Goal: Task Accomplishment & Management: Use online tool/utility

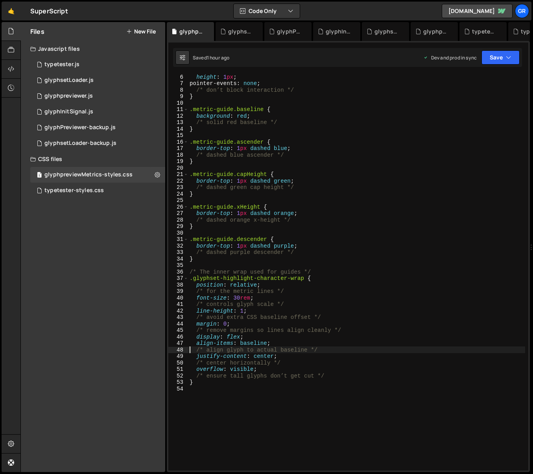
scroll to position [33, 0]
click at [240, 297] on div "height : 1 px ; pointer-events : none ; /* don’t block interaction */ } .metric…" at bounding box center [356, 278] width 337 height 409
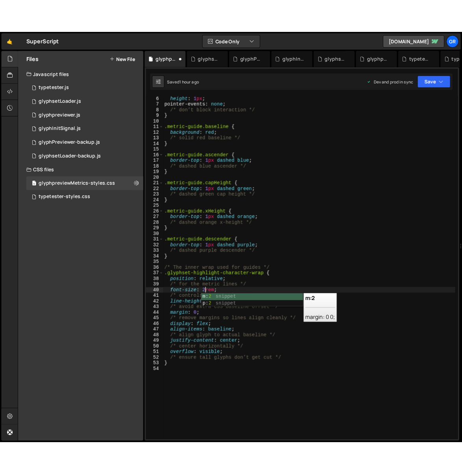
scroll to position [0, 3]
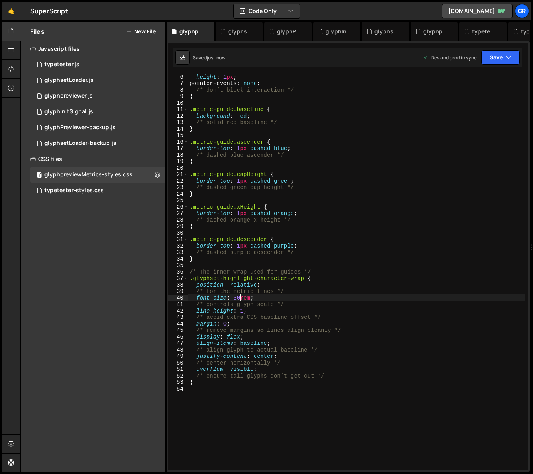
click at [240, 299] on div "height : 1 px ; pointer-events : none ; /* don’t block interaction */ } .metric…" at bounding box center [356, 278] width 337 height 409
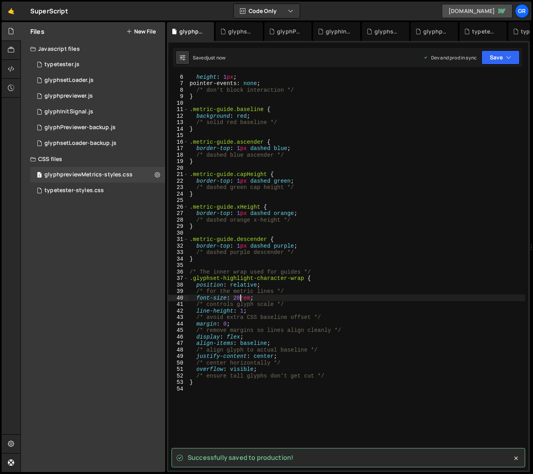
type textarea "font-size: 20rem;"
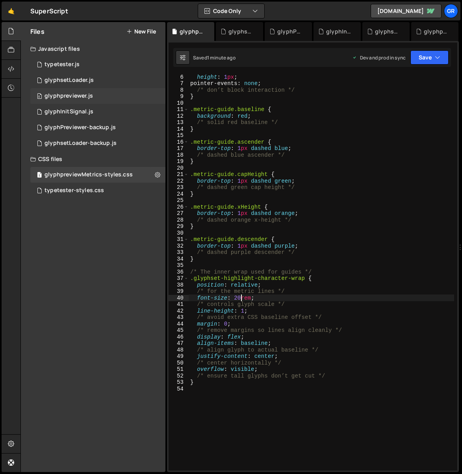
click at [106, 96] on div "0 glyphpreviewer.js 0" at bounding box center [97, 96] width 135 height 16
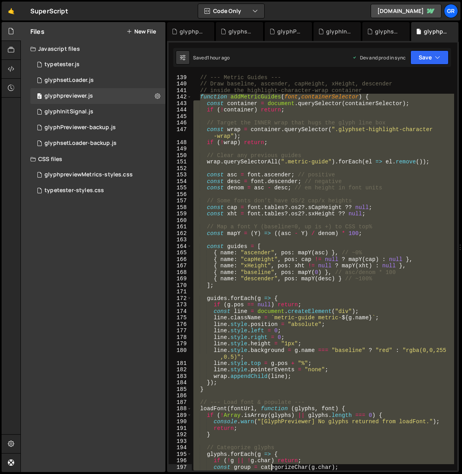
scroll to position [915, 0]
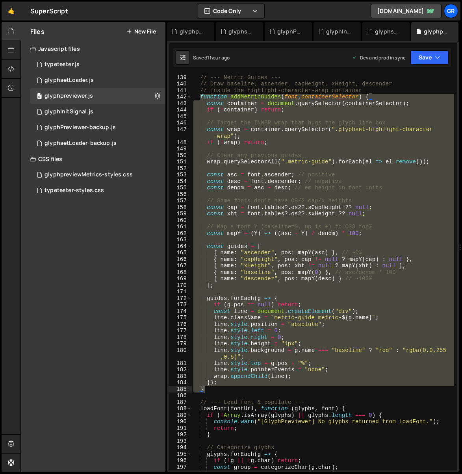
drag, startPoint x: 200, startPoint y: 210, endPoint x: 228, endPoint y: 391, distance: 182.8
click at [228, 391] on div "// --- Metric Guides --- // Draw baseline, ascender, capHeight, xHeight, descen…" at bounding box center [323, 272] width 262 height 409
paste textarea
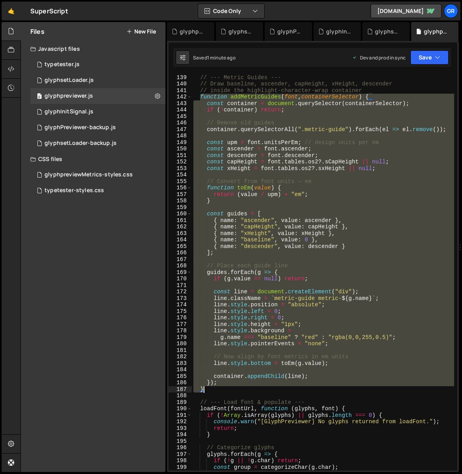
drag, startPoint x: 200, startPoint y: 97, endPoint x: 258, endPoint y: 388, distance: 297.4
click at [258, 388] on div "// --- Metric Guides --- // Draw baseline, ascender, capHeight, xHeight, descen…" at bounding box center [323, 272] width 262 height 409
paste textarea
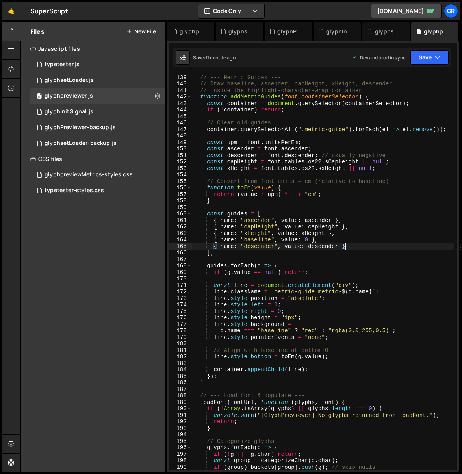
click at [392, 249] on div "// --- Metric Guides --- // Draw baseline, ascender, capHeight, xHeight, descen…" at bounding box center [323, 272] width 262 height 409
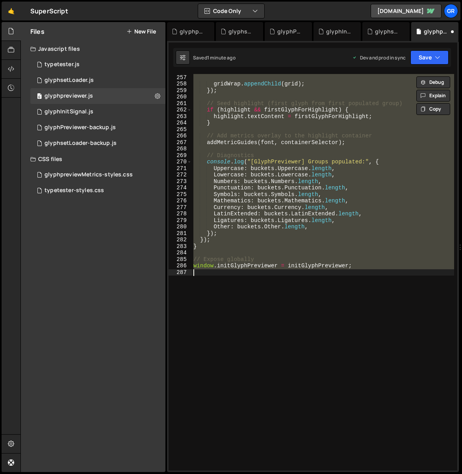
scroll to position [1029, 0]
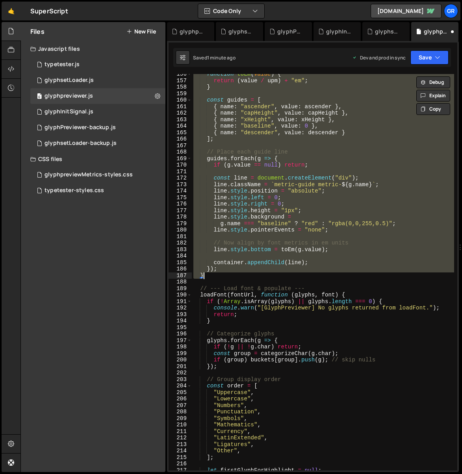
type textarea "window.initGlyphPreviewer = initGlyphPreviewer;"
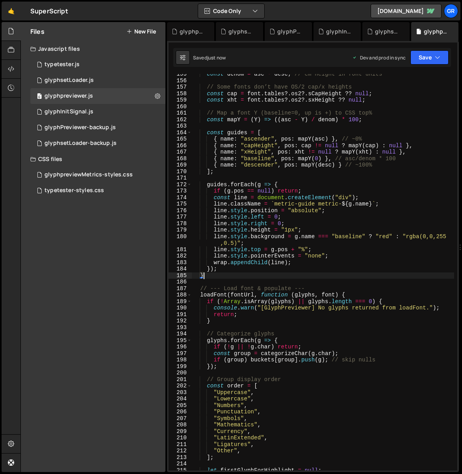
click at [336, 219] on div "const denom = asc - desc ; // em height in font units // Some fonts don’t have …" at bounding box center [323, 275] width 262 height 409
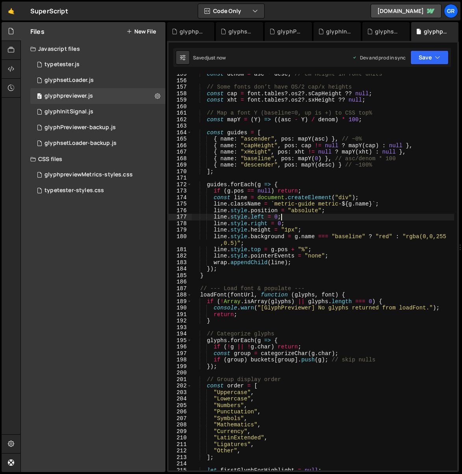
type textarea "window.initGlyphPreviewer = initGlyphPreviewer;"
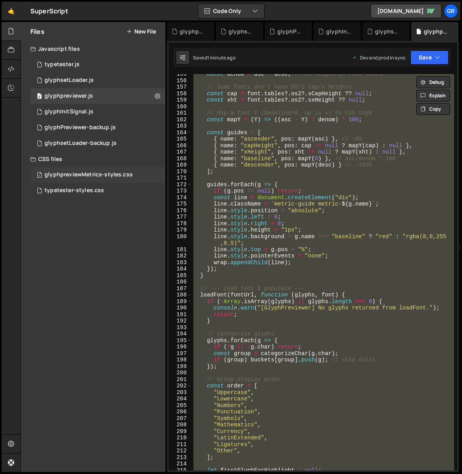
click at [107, 174] on div "glyphpreviewMetrics-styles.css" at bounding box center [88, 174] width 88 height 7
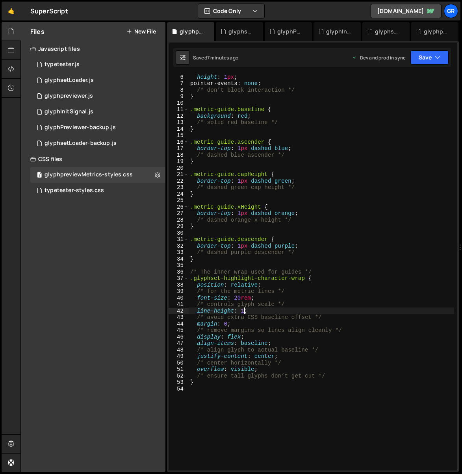
click at [245, 309] on div "height : 1 px ; pointer-events : none ; /* don’t block interaction */ } .metric…" at bounding box center [320, 278] width 265 height 409
click at [254, 310] on div "height : 1 px ; pointer-events : none ; /* don’t block interaction */ } .metric…" at bounding box center [320, 278] width 265 height 409
click at [258, 310] on div "height : 1 px ; pointer-events : none ; /* don’t block interaction */ } .metric…" at bounding box center [320, 278] width 265 height 409
click at [257, 310] on div "height : 1 px ; pointer-events : none ; /* don’t block interaction */ } .metric…" at bounding box center [320, 278] width 265 height 409
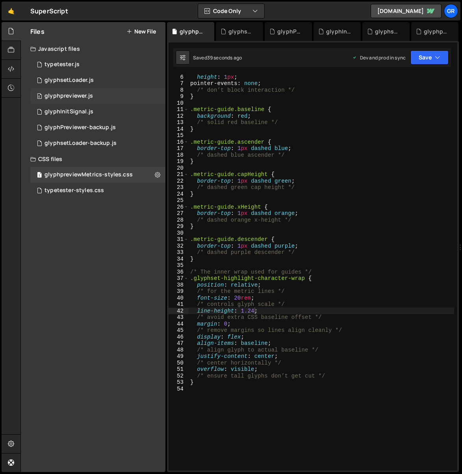
click at [78, 93] on div "glyphpreviewer.js" at bounding box center [68, 95] width 48 height 7
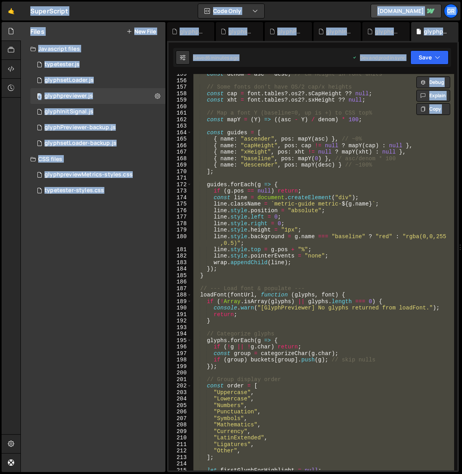
click at [122, 222] on div "Files New File Javascript files 0 typetester.js 0 1 glyphsetLoader.js 0 0 glyph…" at bounding box center [93, 247] width 144 height 450
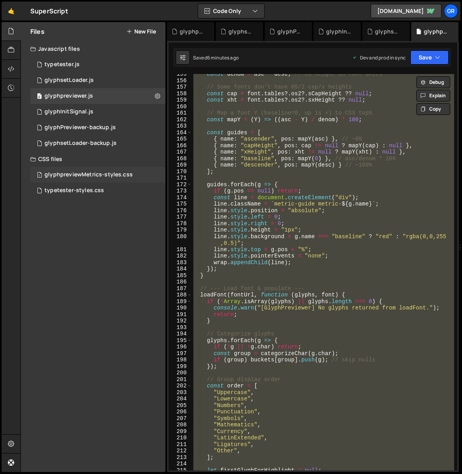
click at [107, 177] on div "glyphpreviewMetrics-styles.css" at bounding box center [88, 174] width 88 height 7
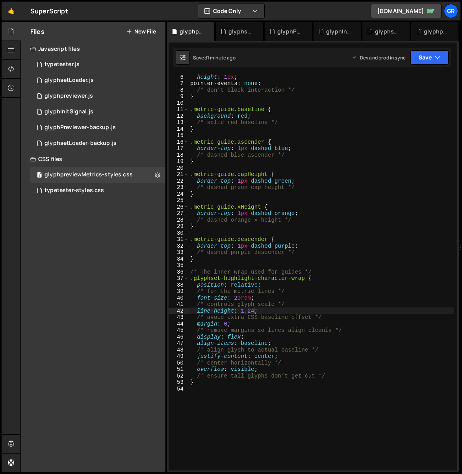
type textarea ".glyphset-highlight-character-[PERSON_NAME] {"
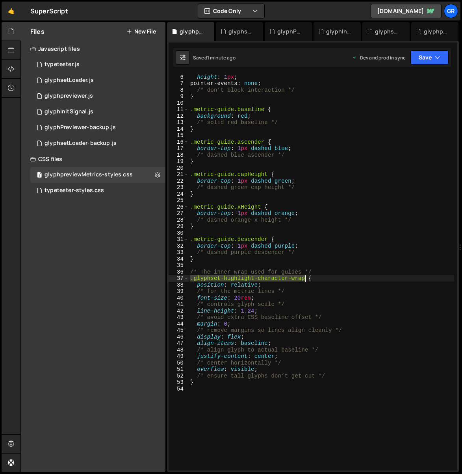
drag, startPoint x: 190, startPoint y: 279, endPoint x: 306, endPoint y: 277, distance: 115.7
click at [306, 277] on div "height : 1 px ; pointer-events : none ; /* don’t block interaction */ } .metric…" at bounding box center [320, 278] width 265 height 409
click at [78, 97] on div "glyphpreviewer.js" at bounding box center [68, 95] width 48 height 7
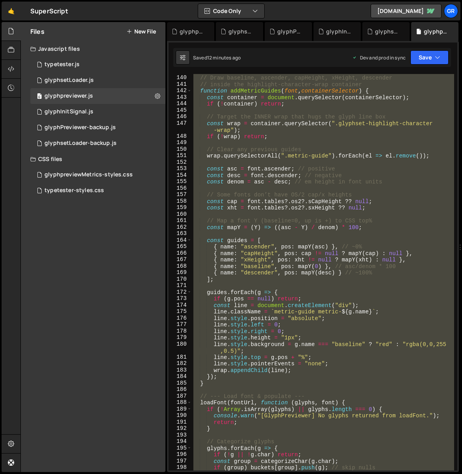
scroll to position [922, 0]
click at [244, 159] on div "// --- Metric Guides --- // Draw baseline, ascender, capHeight, xHeight, descen…" at bounding box center [323, 272] width 262 height 396
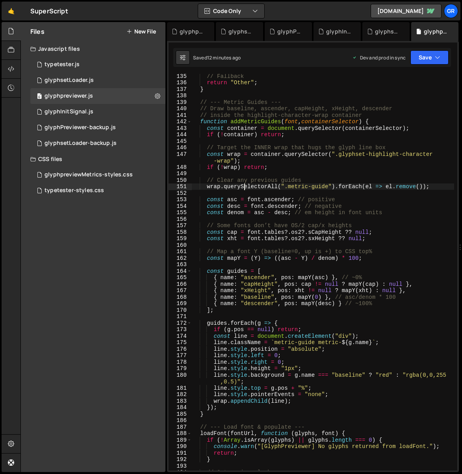
scroll to position [867, 0]
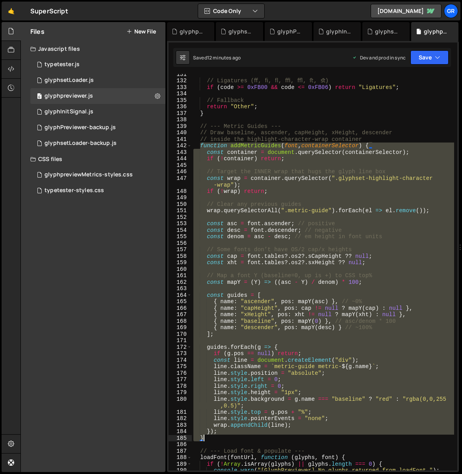
drag, startPoint x: 199, startPoint y: 144, endPoint x: 224, endPoint y: 437, distance: 293.5
click at [224, 438] on div "// Ligatures (ﬀ, ﬁ, ﬂ, ﬃ, ﬄ, ﬅ, ﬆ) if ( code >= 0xFB00 && code <= 0xFB06 ) retu…" at bounding box center [323, 275] width 262 height 409
paste textarea
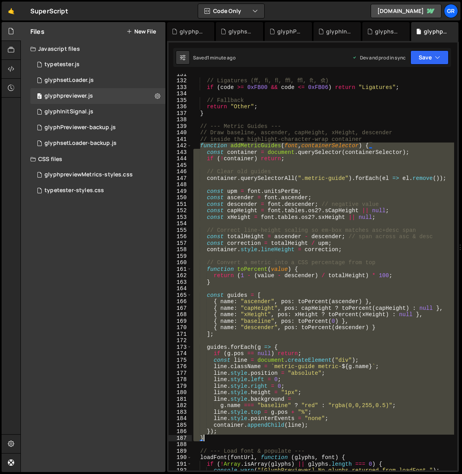
drag, startPoint x: 200, startPoint y: 146, endPoint x: 240, endPoint y: 436, distance: 292.5
click at [240, 436] on div "// Ligatures (ﬀ, ﬁ, ﬂ, ﬃ, ﬄ, ﬅ, ﬆ) if ( code >= 0xFB00 && code <= 0xFB06 ) retu…" at bounding box center [323, 275] width 262 height 409
paste textarea
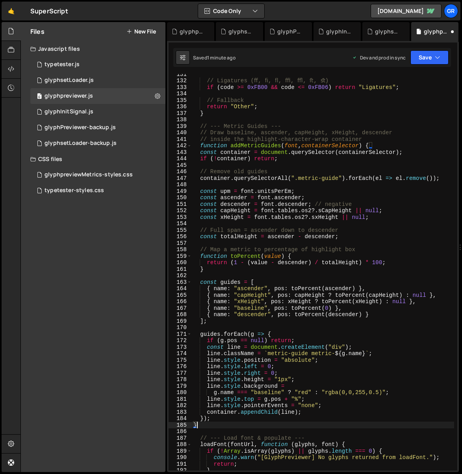
type textarea "}"
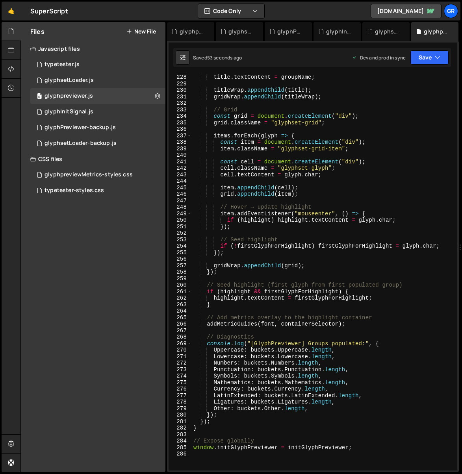
scroll to position [1493, 0]
click at [89, 78] on div "glyphsetLoader.js" at bounding box center [68, 80] width 49 height 7
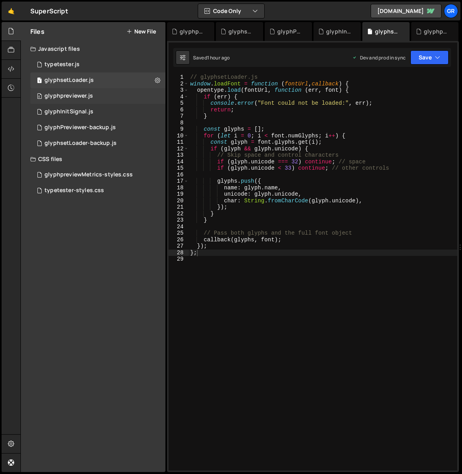
click at [73, 96] on div "glyphpreviewer.js" at bounding box center [68, 95] width 48 height 7
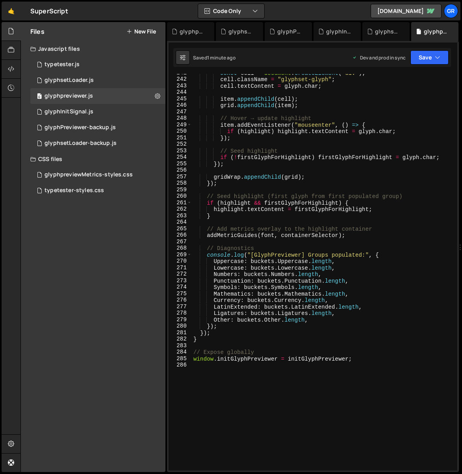
scroll to position [1675, 0]
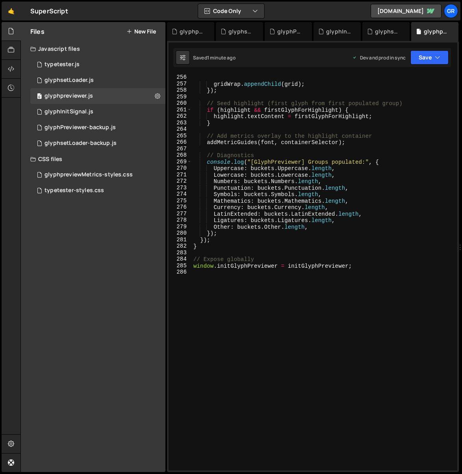
click at [248, 287] on div "}) ; gridWrap . appendChild ( grid ) ; }) ; // Seed highlight (first glyph from…" at bounding box center [323, 272] width 262 height 409
paste textarea "});"
type textarea "});"
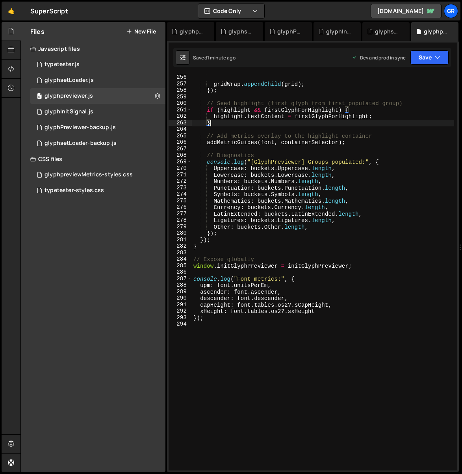
click at [299, 120] on div "}) ; gridWrap . appendChild ( grid ) ; }) ; // Seed highlight (first glyph from…" at bounding box center [323, 272] width 262 height 409
type textarea "});"
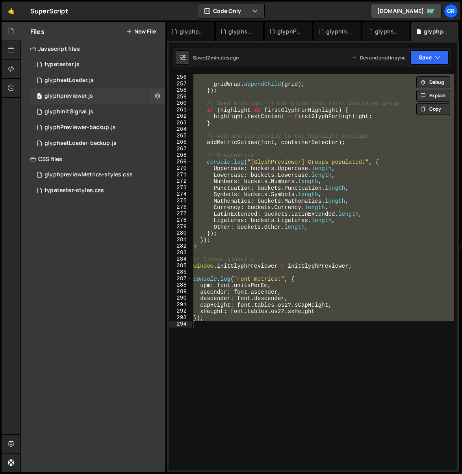
click at [76, 98] on div "glyphpreviewer.js" at bounding box center [68, 95] width 48 height 7
click at [86, 96] on div "glyphpreviewer.js" at bounding box center [68, 95] width 48 height 7
click at [88, 78] on div "glyphsetLoader.js" at bounding box center [68, 80] width 49 height 7
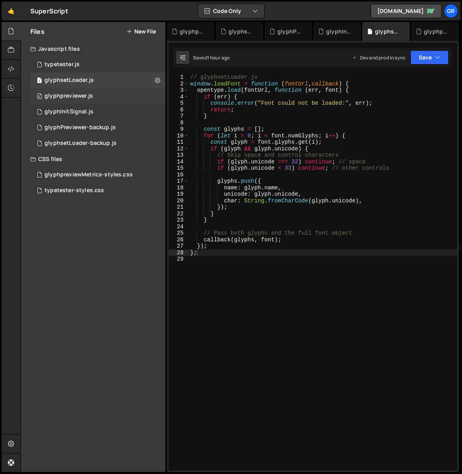
click at [85, 92] on div "0 glyphpreviewer.js 0" at bounding box center [97, 96] width 135 height 16
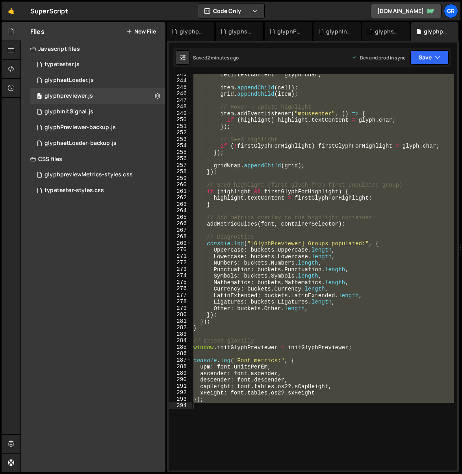
scroll to position [1594, 0]
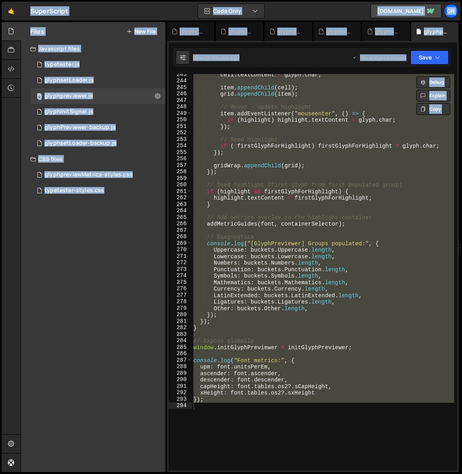
drag, startPoint x: 59, startPoint y: 238, endPoint x: 78, endPoint y: 93, distance: 145.7
click at [59, 237] on div "Files New File Javascript files 0 typetester.js 0 1 glyphsetLoader.js 0 0 glyph…" at bounding box center [93, 247] width 144 height 450
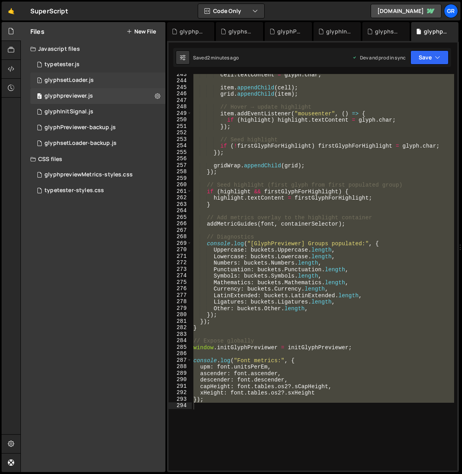
click at [70, 79] on div "glyphsetLoader.js" at bounding box center [68, 80] width 49 height 7
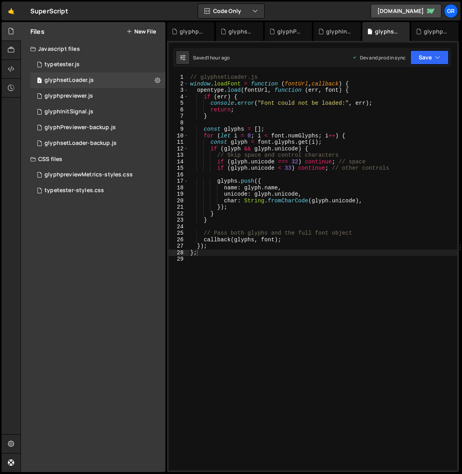
click at [274, 116] on div "// glyphsetLoader.js window . loadFont = function ( fontUrl , callback ) { open…" at bounding box center [358, 278] width 340 height 409
type textarea "};"
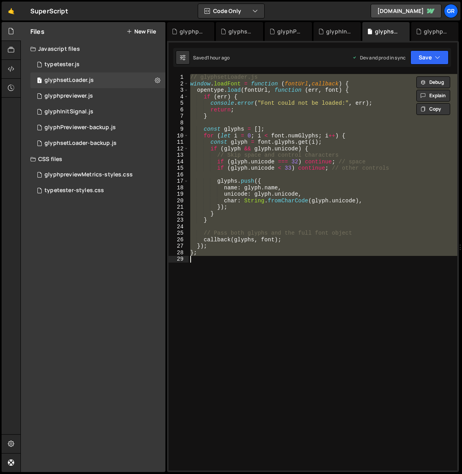
click at [242, 264] on div "// glyphsetLoader.js window . loadFont = function ( fontUrl , callback ) { open…" at bounding box center [322, 272] width 268 height 396
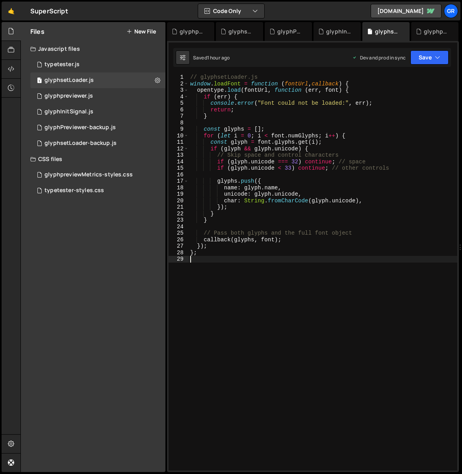
click at [303, 192] on div "// glyphsetLoader.js window . loadFont = function ( fontUrl , callback ) { open…" at bounding box center [322, 278] width 268 height 409
type textarea "};"
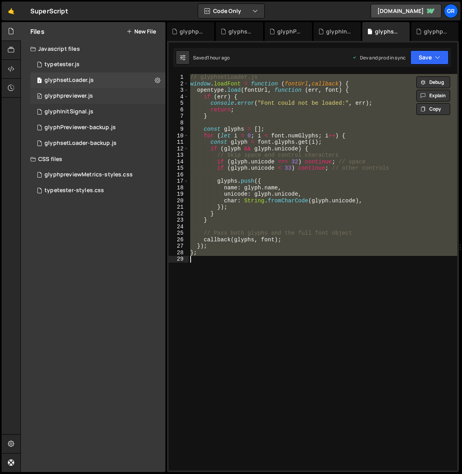
click at [75, 98] on div "glyphpreviewer.js" at bounding box center [68, 95] width 48 height 7
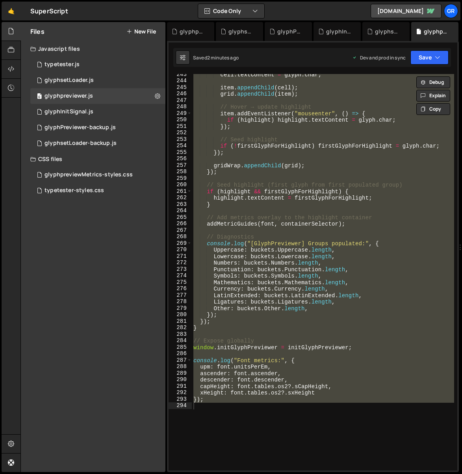
drag, startPoint x: 269, startPoint y: 420, endPoint x: 272, endPoint y: 417, distance: 4.3
click at [269, 420] on div "cell . textContent = glyph . char ; item . appendChild ( cell ) ; grid . append…" at bounding box center [323, 272] width 262 height 396
click at [364, 206] on div "cell . textContent = glyph . char ; item . appendChild ( cell ) ; grid . append…" at bounding box center [323, 272] width 262 height 396
paste textarea "window.initGlyphPreviewer = initGlyphPreviewer;"
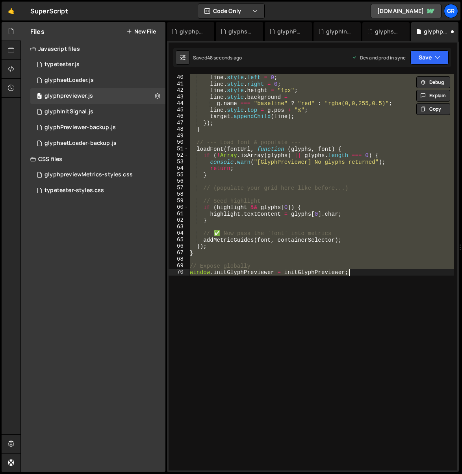
type textarea "});"
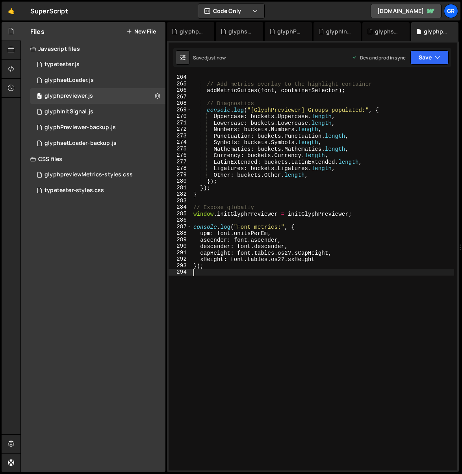
click at [301, 267] on div "} // Add metrics overlay to the highlight container addMetricGuides ( font , co…" at bounding box center [323, 272] width 262 height 409
type textarea "});"
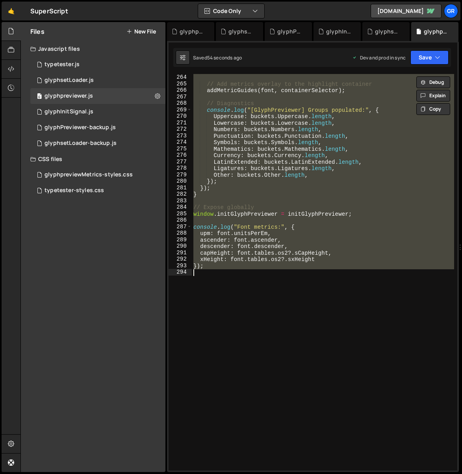
click at [214, 223] on div "} // Add metrics overlay to the highlight container addMetricGuides ( font , co…" at bounding box center [323, 272] width 262 height 396
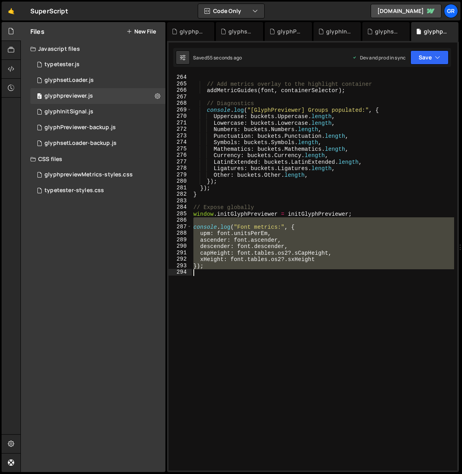
drag, startPoint x: 199, startPoint y: 222, endPoint x: 274, endPoint y: 283, distance: 96.6
click at [274, 283] on div "} // Add metrics overlay to the highlight container addMetricGuides ( font , co…" at bounding box center [323, 272] width 262 height 409
type textarea "});"
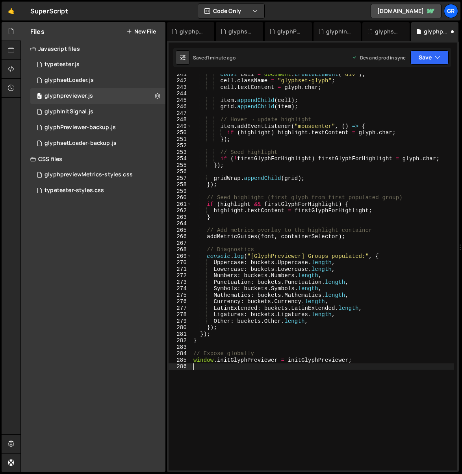
scroll to position [1575, 0]
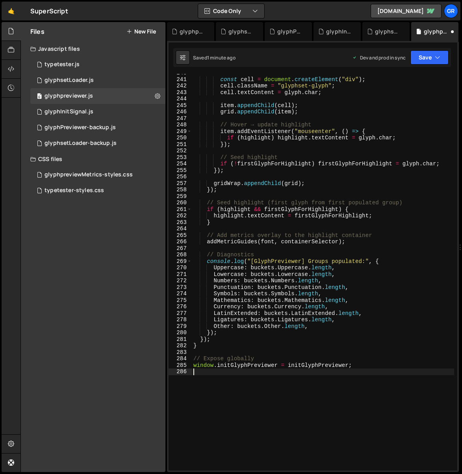
click at [277, 251] on div "const cell = document . createElement ( "div" ) ; cell . className = "glyphset-…" at bounding box center [323, 274] width 262 height 409
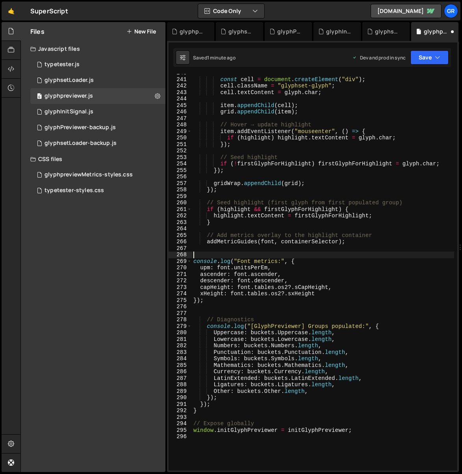
click at [202, 254] on div "const cell = document . createElement ( "div" ) ; cell . className = "glyphset-…" at bounding box center [323, 274] width 262 height 409
paste textarea "// ✅ Log font metrics here, where font exists"
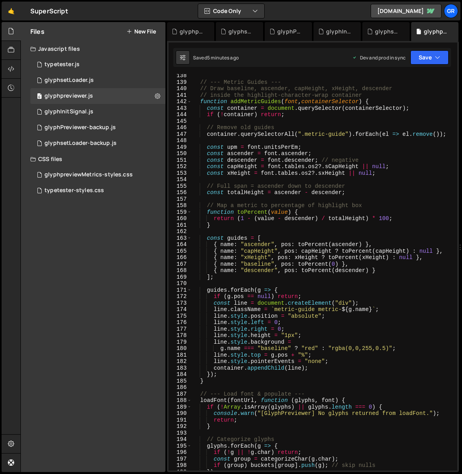
scroll to position [870, 0]
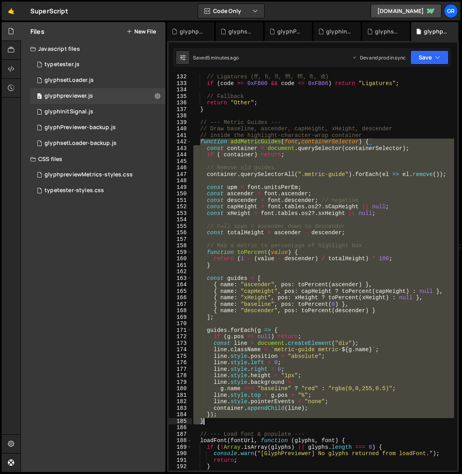
drag, startPoint x: 199, startPoint y: 142, endPoint x: 214, endPoint y: 419, distance: 277.8
click at [214, 419] on div "// Ligatures (ﬀ, ﬁ, ﬂ, ﬃ, ﬄ, ﬅ, ﬆ) if ( code >= 0xFB00 && code <= 0xFB06 ) retu…" at bounding box center [323, 278] width 262 height 409
paste textarea
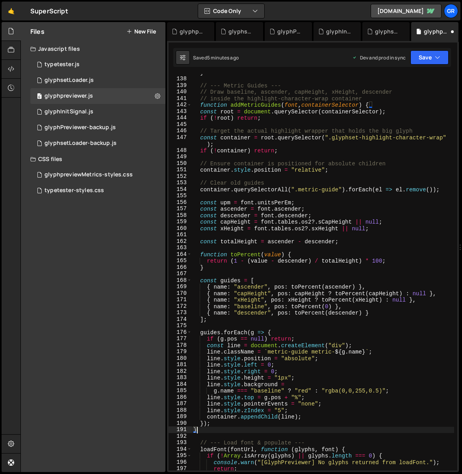
scroll to position [926, 0]
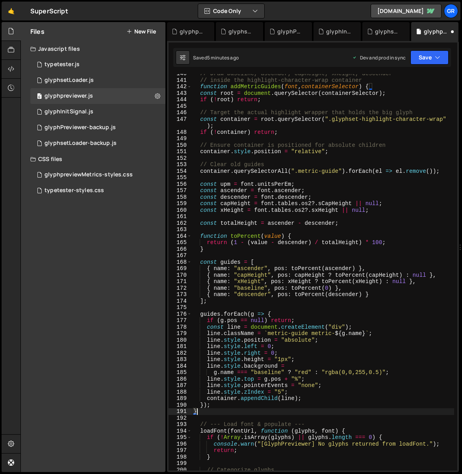
type textarea "}"
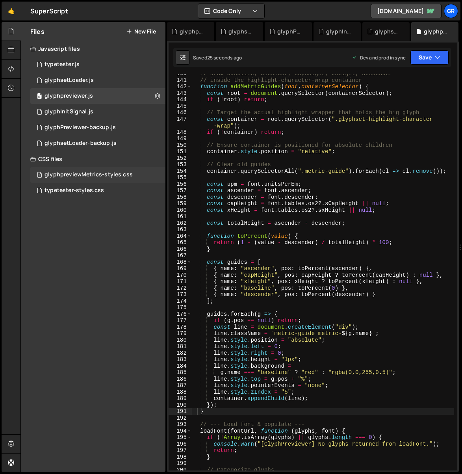
click at [89, 174] on div "glyphpreviewMetrics-styles.css" at bounding box center [88, 174] width 88 height 7
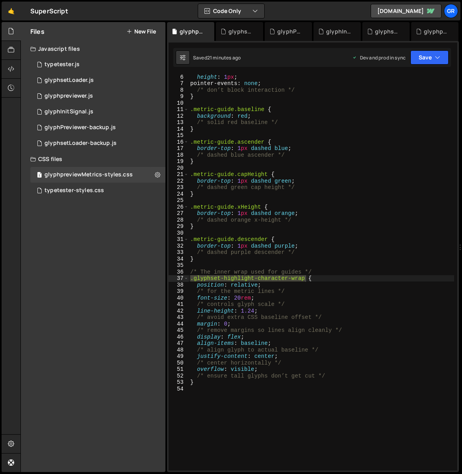
click at [253, 312] on div "height : 1 px ; pointer-events : none ; /* don’t block interaction */ } .metric…" at bounding box center [320, 278] width 265 height 409
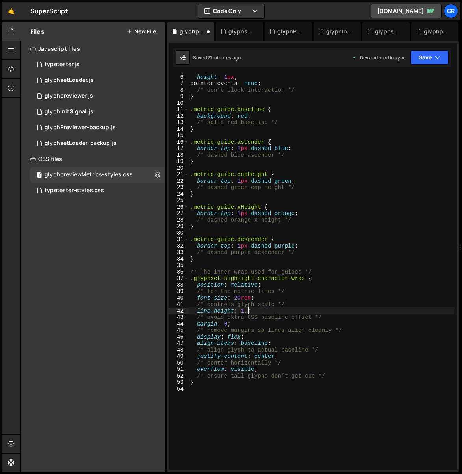
scroll to position [0, 4]
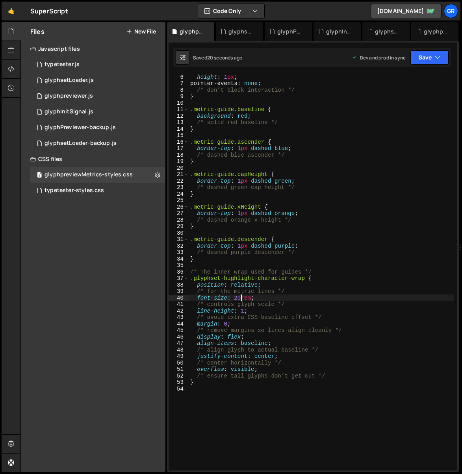
click at [240, 296] on div "height : 1 px ; pointer-events : none ; /* don’t block interaction */ } .metric…" at bounding box center [320, 278] width 265 height 409
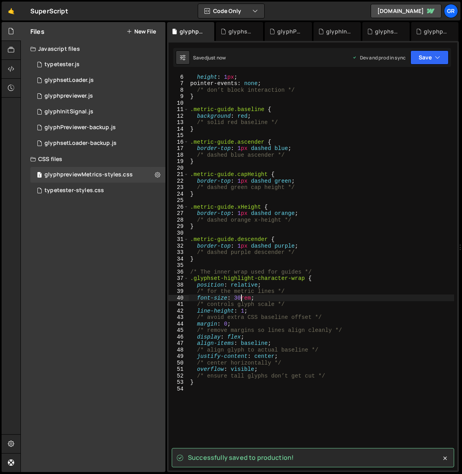
type textarea "font-size: 30rem;"
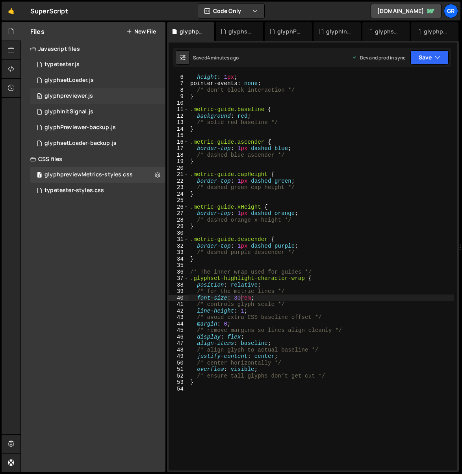
click at [84, 96] on div "glyphpreviewer.js" at bounding box center [68, 95] width 48 height 7
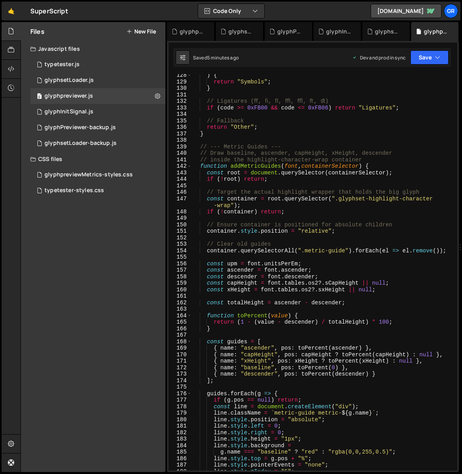
scroll to position [871, 0]
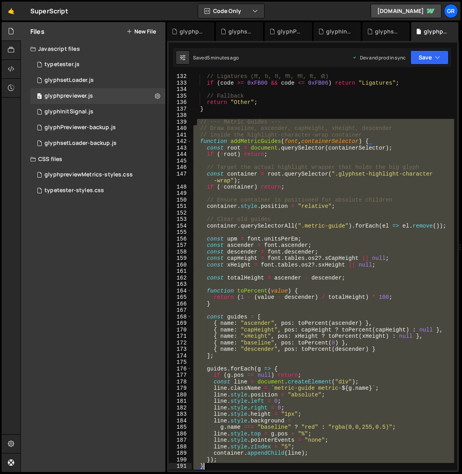
drag, startPoint x: 197, startPoint y: 121, endPoint x: 246, endPoint y: 438, distance: 320.9
click at [238, 463] on div "// Ligatures (ﬀ, ﬁ, ﬂ, ﬃ, ﬄ, ﬅ, ﬆ) if ( code >= 0xFB00 && code <= 0xFB06 ) retu…" at bounding box center [323, 277] width 262 height 409
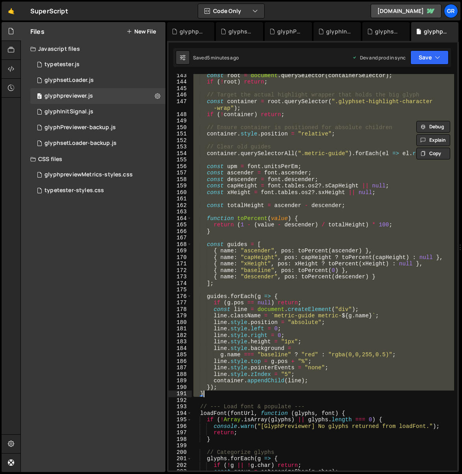
scroll to position [943, 0]
paste textarea
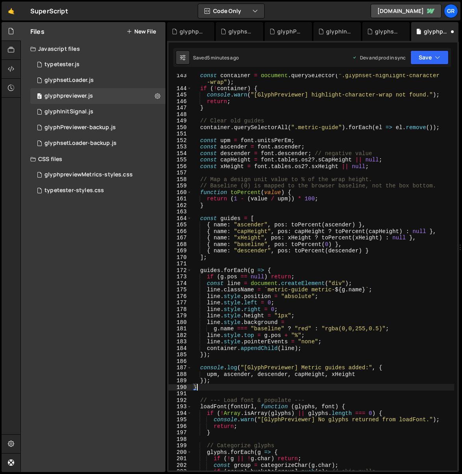
type textarea "descender,"
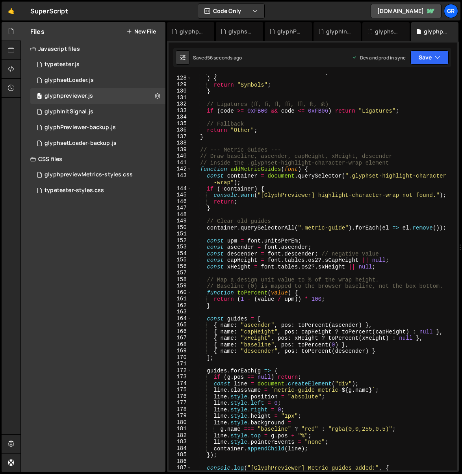
scroll to position [843, 0]
click at [86, 174] on div "glyphpreviewMetrics-styles.css" at bounding box center [88, 174] width 88 height 7
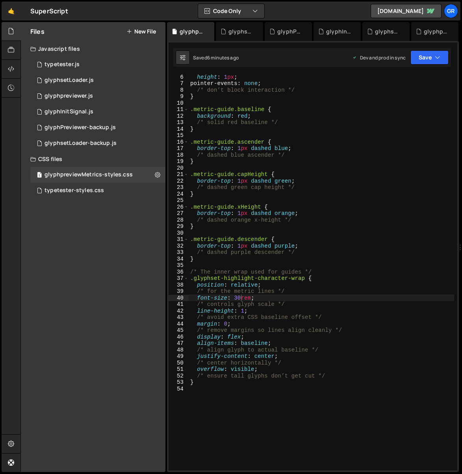
scroll to position [0, 0]
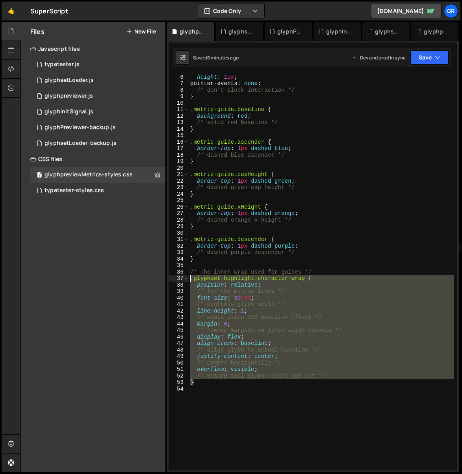
drag, startPoint x: 211, startPoint y: 385, endPoint x: 183, endPoint y: 276, distance: 113.1
click at [183, 276] on div "} 6 7 8 9 10 11 12 13 14 15 16 17 18 19 20 21 22 23 24 25 26 27 28 29 30 31 32 …" at bounding box center [312, 272] width 288 height 396
paste textarea "}"
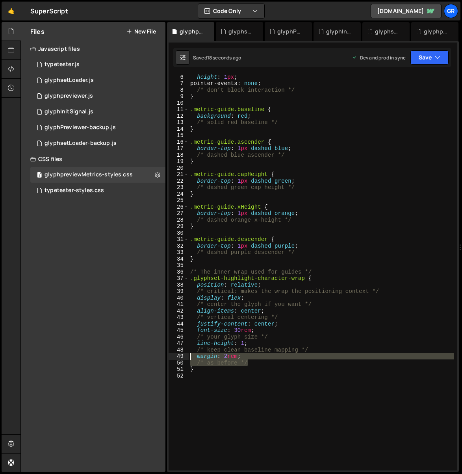
drag, startPoint x: 256, startPoint y: 364, endPoint x: 188, endPoint y: 355, distance: 68.3
click at [188, 355] on div "font-size: 30rem; 6 7 8 9 10 11 12 13 14 15 16 17 18 19 20 21 22 23 24 25 26 27…" at bounding box center [312, 272] width 288 height 396
type textarea "margin: 2rem; /* as before */"
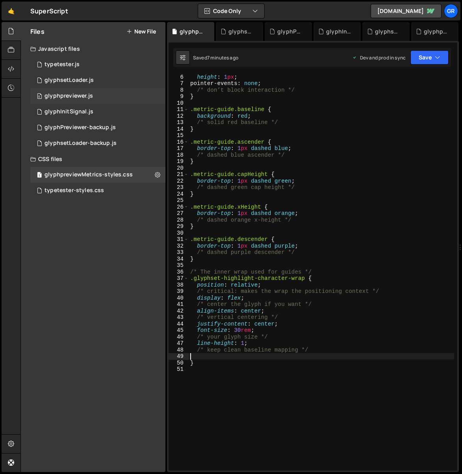
click at [70, 96] on div "glyphpreviewer.js" at bounding box center [68, 95] width 48 height 7
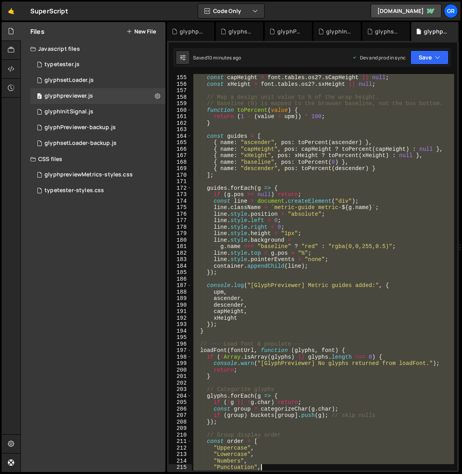
scroll to position [1116, 0]
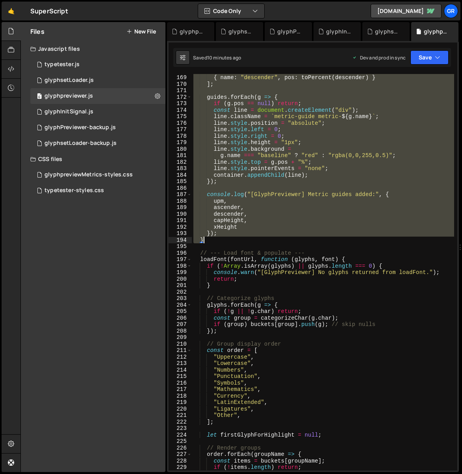
drag, startPoint x: 198, startPoint y: 169, endPoint x: 224, endPoint y: 240, distance: 75.8
click at [224, 240] on div "{ name : "baseline" , pos : toPercent ( 0 ) } , { name : "descender" , pos : to…" at bounding box center [323, 272] width 262 height 409
paste textarea
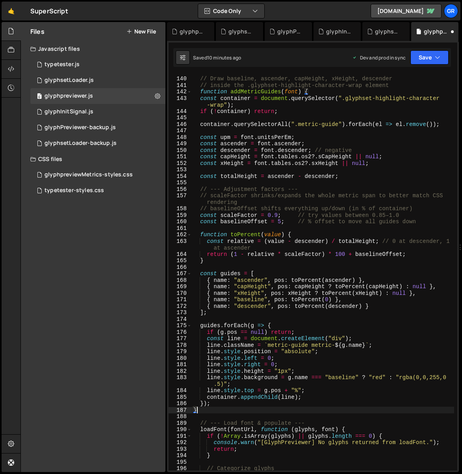
scroll to position [896, 0]
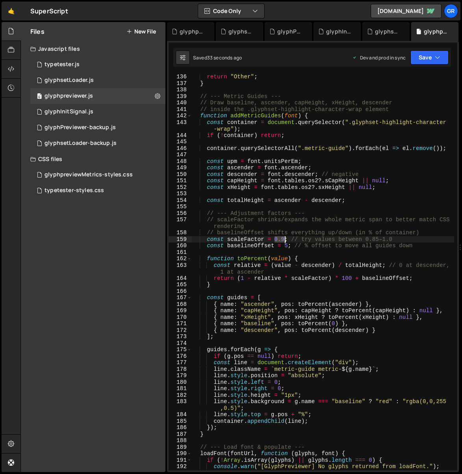
drag, startPoint x: 274, startPoint y: 238, endPoint x: 283, endPoint y: 238, distance: 8.7
click at [283, 238] on div "return "Other" ; } // --- Metric Guides --- // Draw baseline, ascender, capHeig…" at bounding box center [323, 278] width 262 height 409
type textarea "const scaleFactor = 1; // try values between 0.85–1.0"
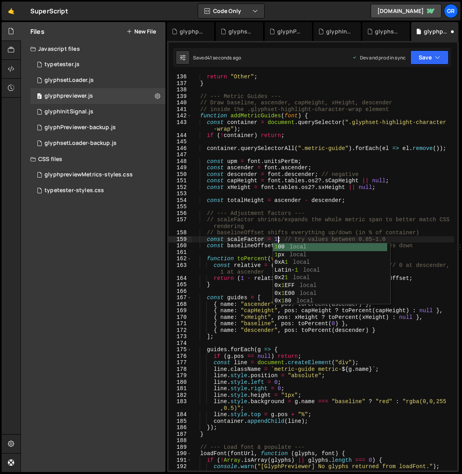
scroll to position [0, 6]
click at [253, 253] on div "return "Other" ; } // --- Metric Guides --- // Draw baseline, ascender, capHeig…" at bounding box center [323, 278] width 262 height 409
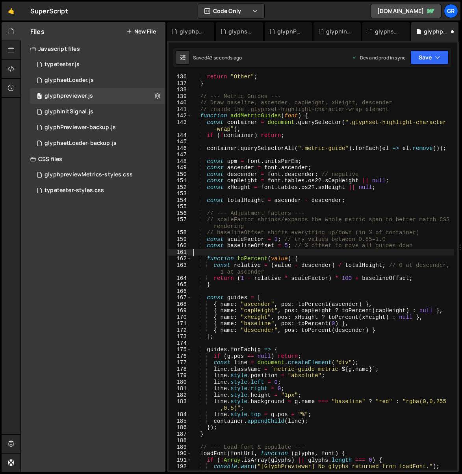
scroll to position [0, 0]
drag, startPoint x: 284, startPoint y: 246, endPoint x: 290, endPoint y: 240, distance: 8.1
click at [286, 245] on div "return "Other" ; } // --- Metric Guides --- // Draw baseline, ascender, capHeig…" at bounding box center [323, 278] width 262 height 409
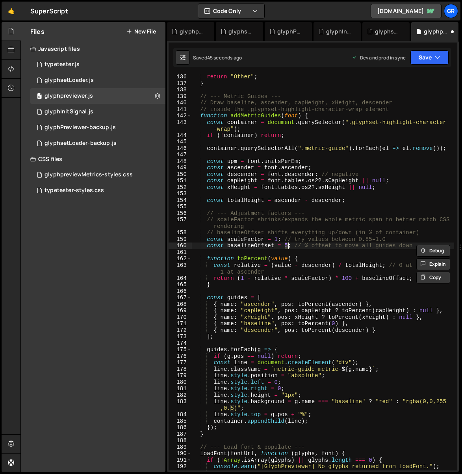
scroll to position [0, 6]
click at [286, 246] on div "return "Other" ; } // --- Metric Guides --- // Draw baseline, ascender, capHeig…" at bounding box center [323, 278] width 262 height 409
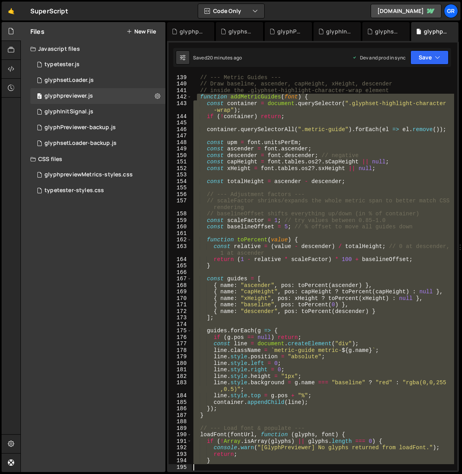
scroll to position [915, 0]
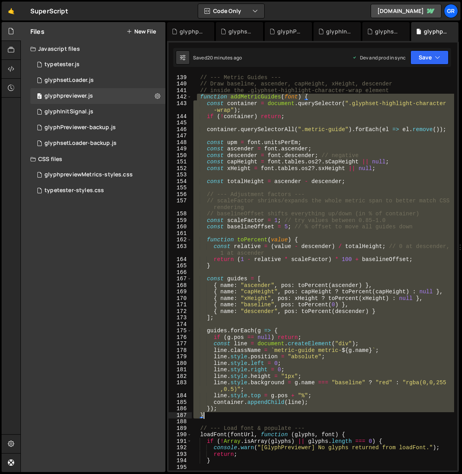
drag, startPoint x: 198, startPoint y: 148, endPoint x: 230, endPoint y: 418, distance: 271.9
click at [230, 418] on div "// --- Metric Guides --- // Draw baseline, ascender, capHeight, xHeight, descen…" at bounding box center [323, 272] width 262 height 409
paste textarea
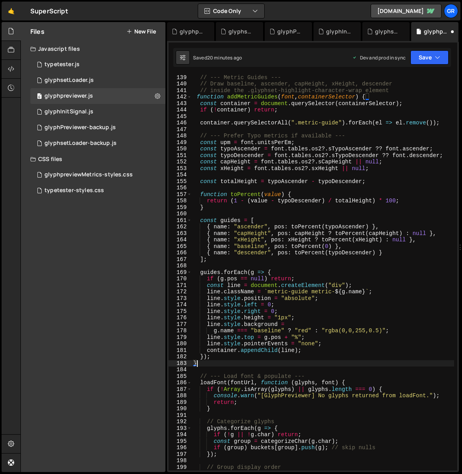
type textarea "}"
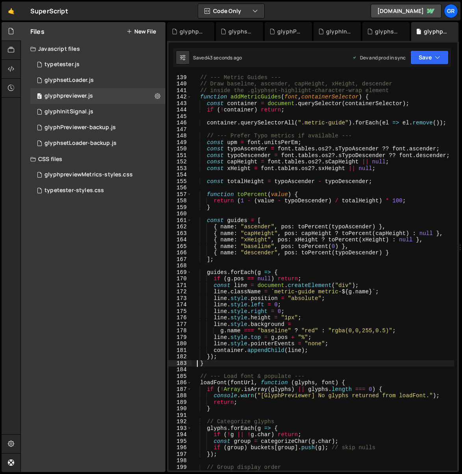
click at [288, 213] on div "// --- Metric Guides --- // Draw baseline, ascender, capHeight, xHeight, descen…" at bounding box center [323, 272] width 262 height 409
type textarea "window.initGlyphPreviewer = initGlyphPreviewer;"
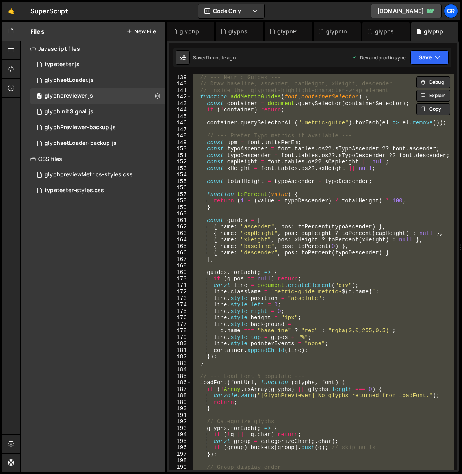
click at [336, 213] on div "// --- Metric Guides --- // Draw baseline, ascender, capHeight, xHeight, descen…" at bounding box center [323, 272] width 262 height 396
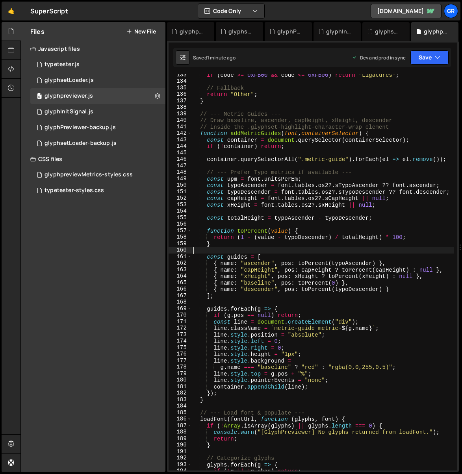
scroll to position [865, 0]
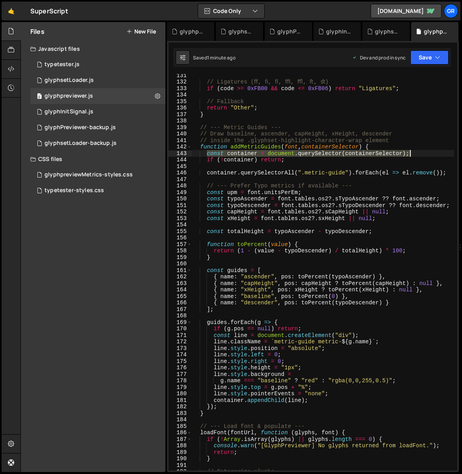
drag, startPoint x: 207, startPoint y: 153, endPoint x: 409, endPoint y: 151, distance: 202.3
click at [409, 151] on div "// Ligatures (ﬀ, ﬁ, ﬂ, ﬃ, ﬄ, ﬅ, ﬆ) if ( code >= 0xFB00 && code <= 0xFB06 ) retu…" at bounding box center [323, 276] width 262 height 409
paste textarea "?.querySelector(".glyphset-highlight-character-wrap")"
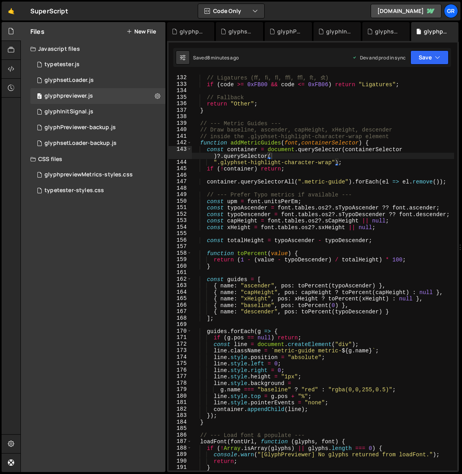
scroll to position [876, 0]
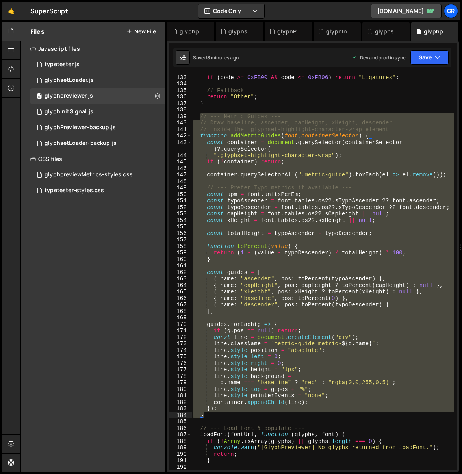
drag, startPoint x: 200, startPoint y: 115, endPoint x: 223, endPoint y: 413, distance: 298.8
click at [223, 413] on div "// Ligatures (ﬀ, ﬁ, ﬂ, ﬃ, ﬄ, ﬅ, ﬆ) if ( code >= 0xFB00 && code <= 0xFB06 ) retu…" at bounding box center [323, 272] width 262 height 409
paste textarea
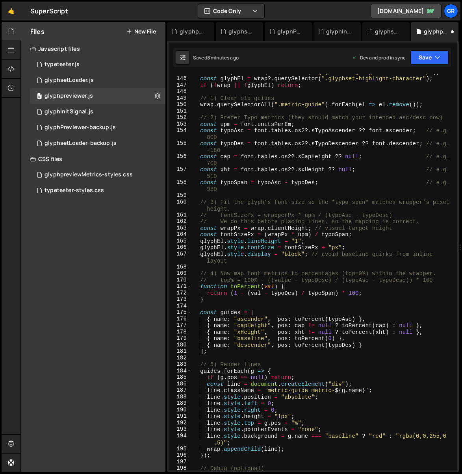
scroll to position [960, 0]
type textarea "}"
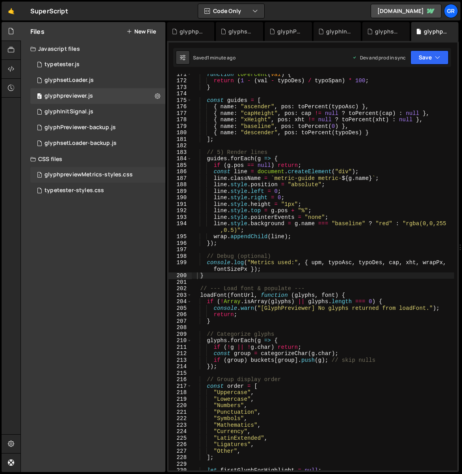
click at [101, 172] on div "glyphpreviewMetrics-styles.css" at bounding box center [88, 174] width 88 height 7
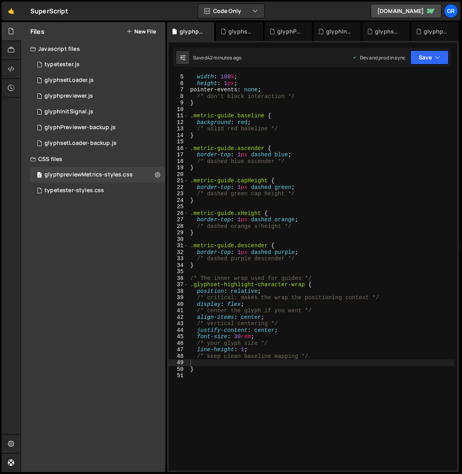
scroll to position [26, 0]
drag, startPoint x: 188, startPoint y: 277, endPoint x: 197, endPoint y: 282, distance: 10.2
click at [198, 283] on div "5 6 7 8 9 10 11 12 13 14 15 16 17 18 19 20 21 22 23 24 25 26 27 28 29 30 31 32 …" at bounding box center [312, 272] width 288 height 396
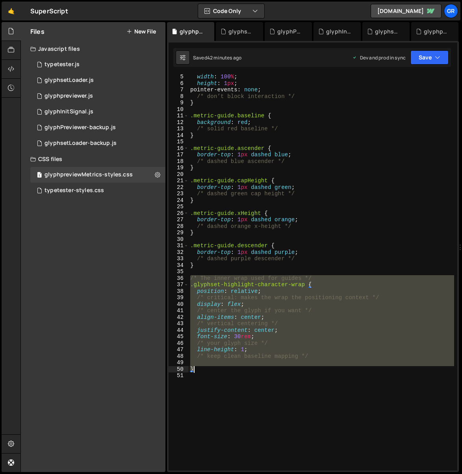
drag, startPoint x: 204, startPoint y: 288, endPoint x: 326, endPoint y: 364, distance: 143.5
click at [328, 368] on div "width : 100 % ; height : 1 px ; pointer-events : none ; /* don’t block interact…" at bounding box center [320, 278] width 265 height 409
paste textarea
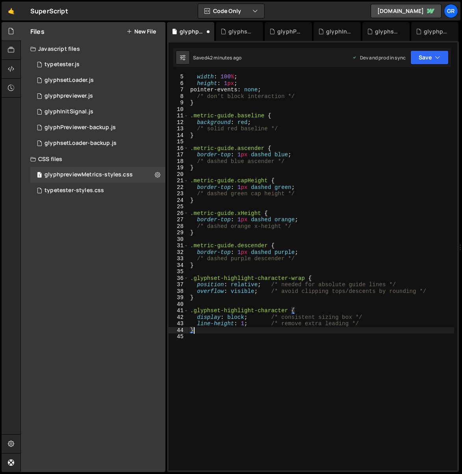
type textarea "display: block;"
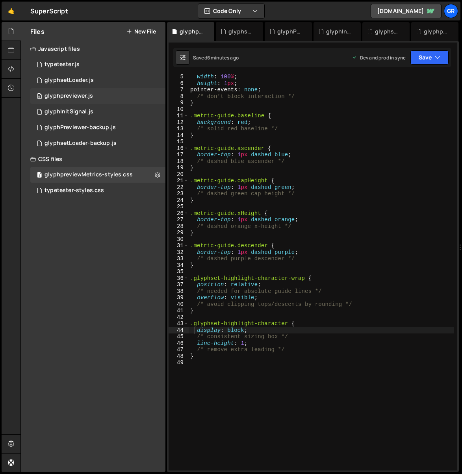
click at [81, 95] on div "glyphpreviewer.js" at bounding box center [68, 95] width 48 height 7
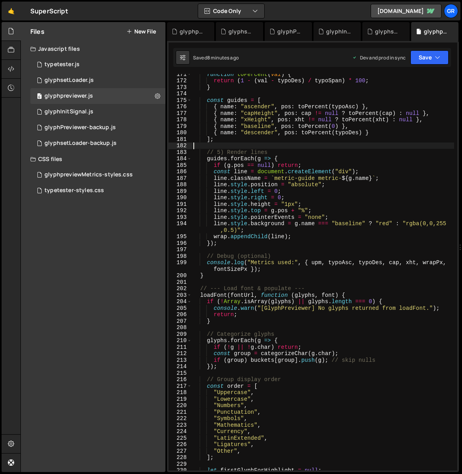
click at [281, 147] on div "function toPercent ( val ) { return ( 1 - ( val - typoDes ) / typoSpan ) * 100 …" at bounding box center [323, 275] width 262 height 409
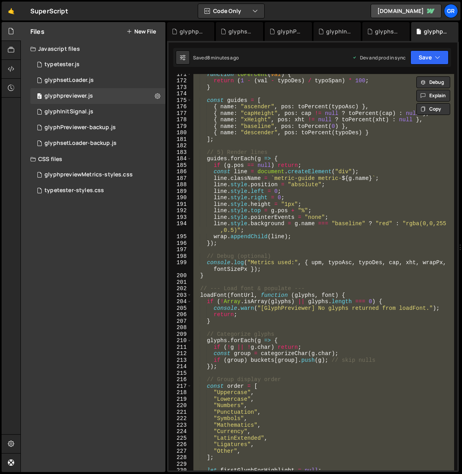
paste textarea
type textarea "window.initGlyphPreviewer = initGlyphPreviewer;"
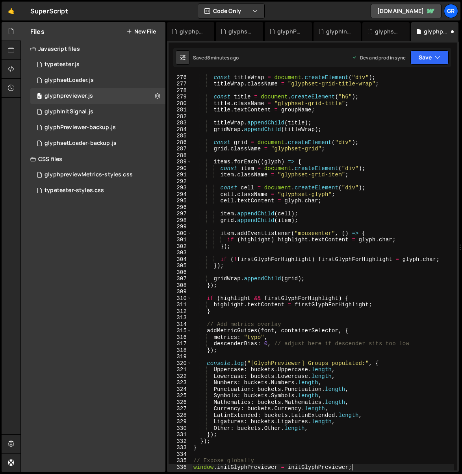
scroll to position [1811, 0]
click at [93, 171] on div "glyphpreviewMetrics-styles.css" at bounding box center [88, 174] width 88 height 7
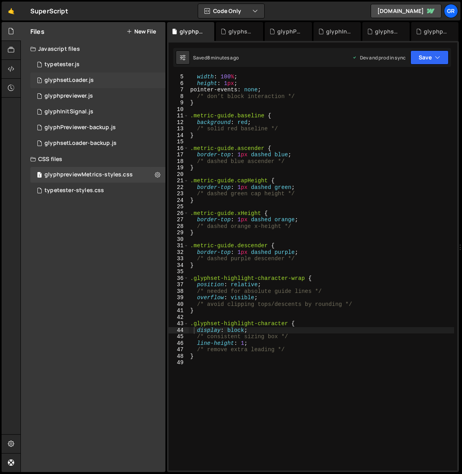
click at [76, 79] on div "glyphsetLoader.js" at bounding box center [68, 80] width 49 height 7
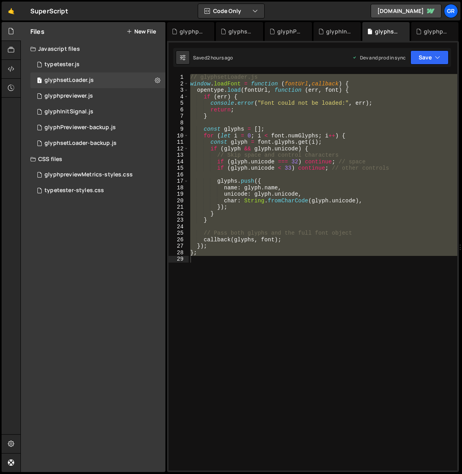
click at [261, 261] on div "// glyphsetLoader.js window . loadFont = function ( fontUrl , callback ) { open…" at bounding box center [322, 272] width 268 height 396
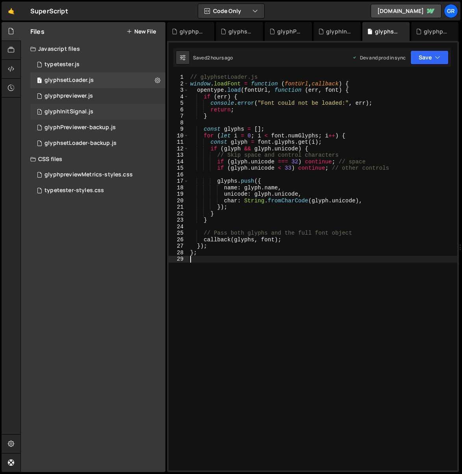
click at [68, 111] on div "glyphInitSignal.js" at bounding box center [68, 111] width 49 height 7
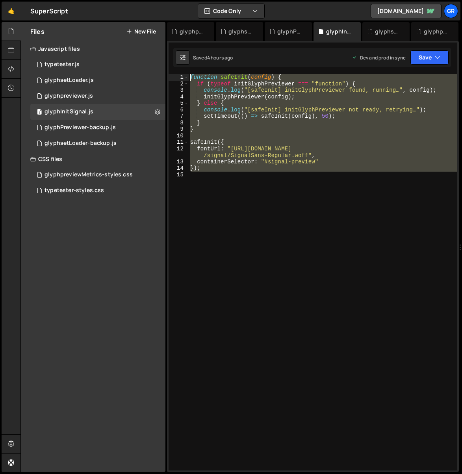
drag, startPoint x: 226, startPoint y: 181, endPoint x: 178, endPoint y: 74, distance: 117.0
click at [178, 74] on div "1 2 3 4 5 6 7 8 9 10 11 12 13 14 15 function safeInit ( config ) { if ( typeof …" at bounding box center [312, 272] width 288 height 396
click at [275, 157] on div "function safeInit ( config ) { if ( typeof initGlyphPreviewer === "function" ) …" at bounding box center [322, 272] width 268 height 396
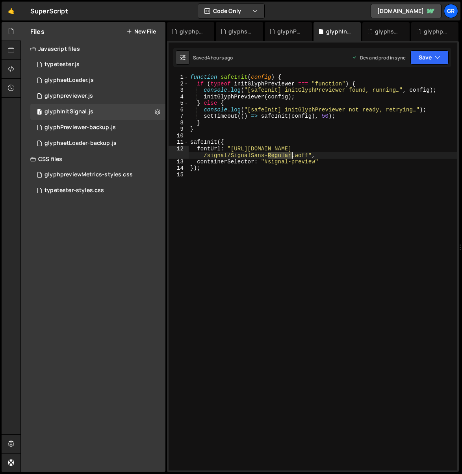
drag, startPoint x: 268, startPoint y: 155, endPoint x: 296, endPoint y: 139, distance: 32.8
click at [290, 153] on div "function safeInit ( config ) { if ( typeof initGlyphPreviewer === "function" ) …" at bounding box center [322, 278] width 268 height 409
drag, startPoint x: 268, startPoint y: 154, endPoint x: 285, endPoint y: 146, distance: 18.9
click at [281, 153] on div "function safeInit ( config ) { if ( typeof initGlyphPreviewer === "function" ) …" at bounding box center [322, 278] width 268 height 409
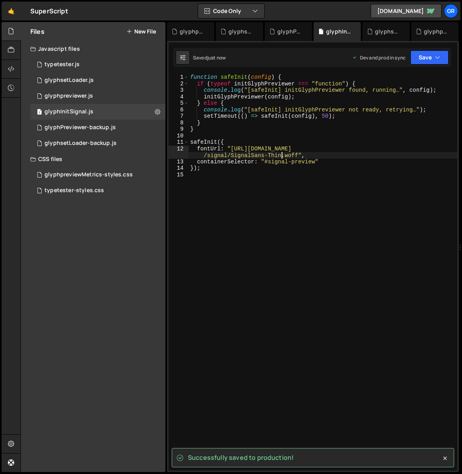
type textarea "fontUrl: "[URL][DOMAIN_NAME]","
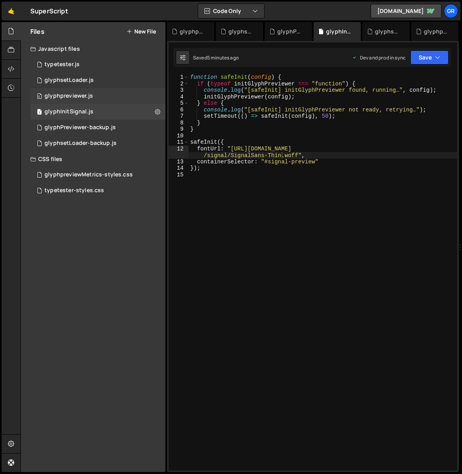
click at [81, 95] on div "glyphpreviewer.js" at bounding box center [68, 95] width 48 height 7
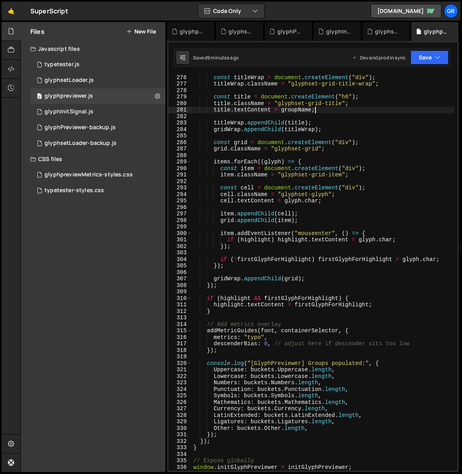
click at [356, 107] on div "const titleWrap = document . createElement ( "div" ) ; titleWrap . className = …" at bounding box center [323, 272] width 262 height 409
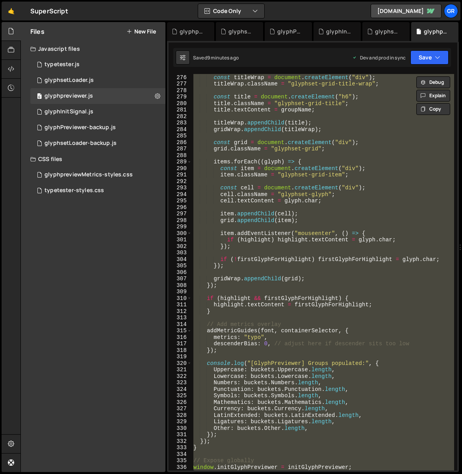
paste textarea
type textarea "window.initGlyphPreviewer = initGlyphPreviewer;"
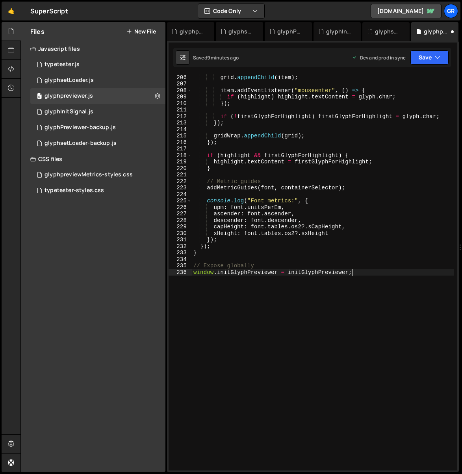
scroll to position [1344, 0]
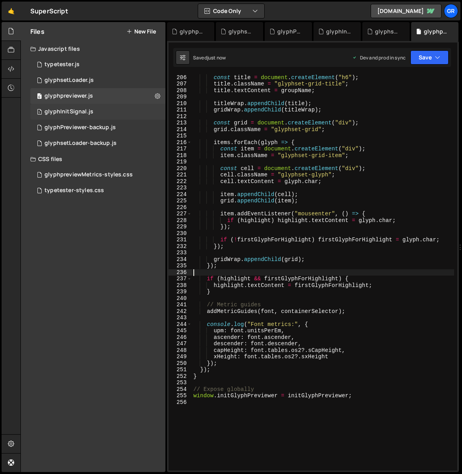
click at [87, 112] on div "glyphInitSignal.js" at bounding box center [68, 111] width 49 height 7
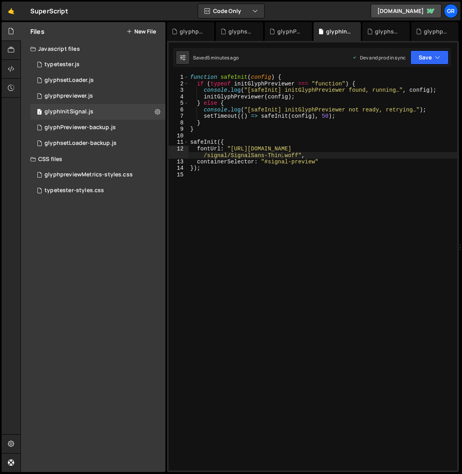
click at [254, 172] on div "function safeInit ( config ) { if ( typeof initGlyphPreviewer === "function" ) …" at bounding box center [322, 278] width 268 height 409
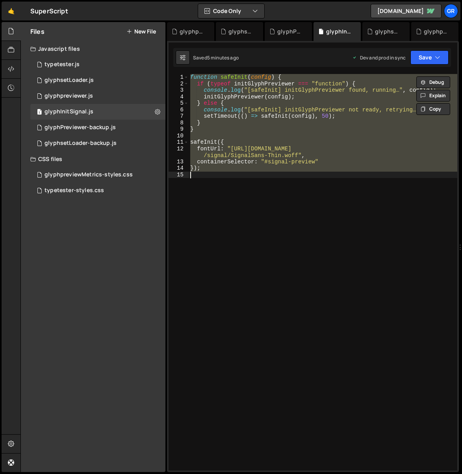
paste textarea
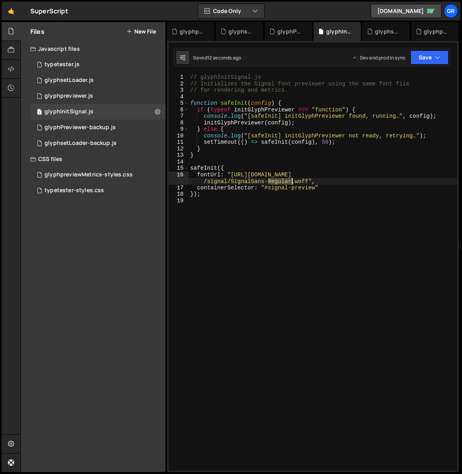
drag, startPoint x: 268, startPoint y: 181, endPoint x: 290, endPoint y: 181, distance: 22.0
click at [290, 181] on div "// glyphInitSignal.js // Initializes the Signal font previewer using the same f…" at bounding box center [322, 278] width 268 height 409
drag, startPoint x: 267, startPoint y: 180, endPoint x: 285, endPoint y: 166, distance: 23.2
click at [280, 180] on div "// glyphInitSignal.js // Initializes the Signal font previewer using the same f…" at bounding box center [322, 278] width 268 height 409
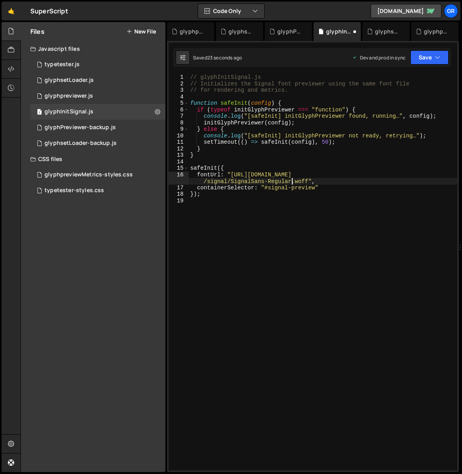
scroll to position [0, 23]
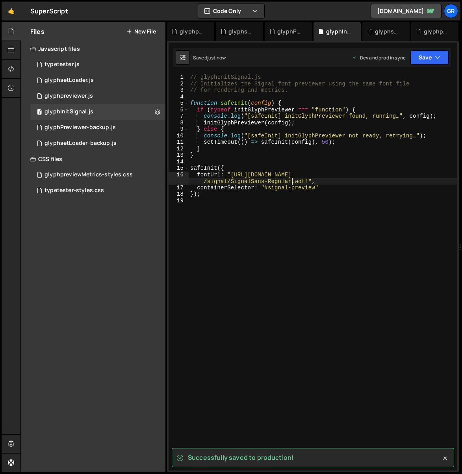
type textarea "fontUrl: "[URL][DOMAIN_NAME]","
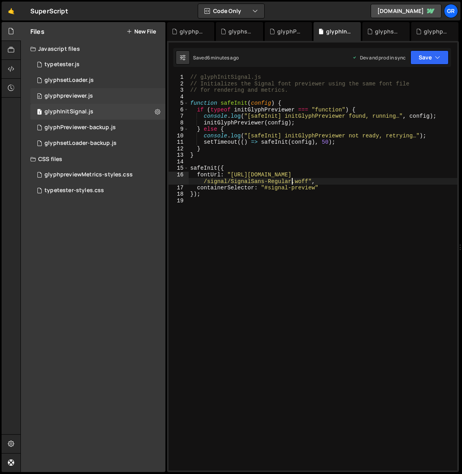
click at [95, 95] on div "0 glyphpreviewer.js 0" at bounding box center [97, 96] width 135 height 16
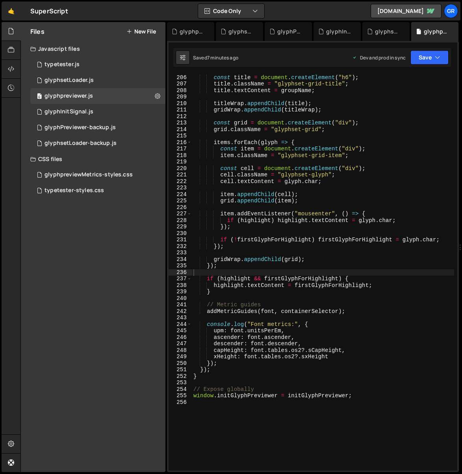
click at [335, 105] on div "const title = document . createElement ( "h6" ) ; title . className = "glyphset…" at bounding box center [323, 272] width 262 height 409
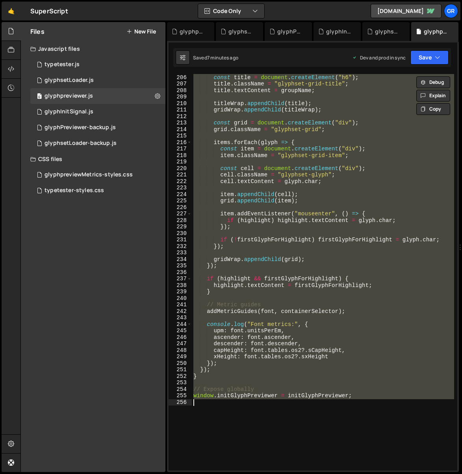
paste textarea
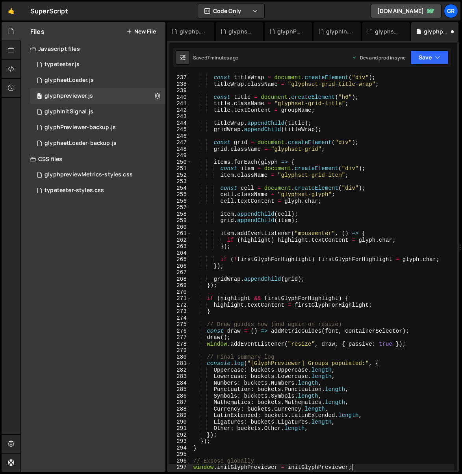
type textarea "highlight.textContent = firstGlyphForHighlight;"
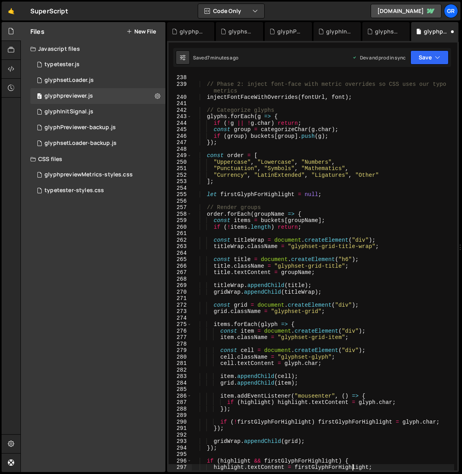
scroll to position [1584, 0]
click at [78, 111] on div "glyphInitSignal.js" at bounding box center [68, 111] width 49 height 7
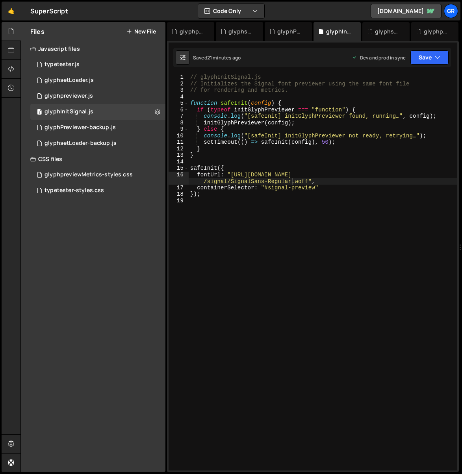
click at [231, 174] on div "// glyphInitSignal.js // Initializes the Signal font previewer using the same f…" at bounding box center [322, 278] width 268 height 409
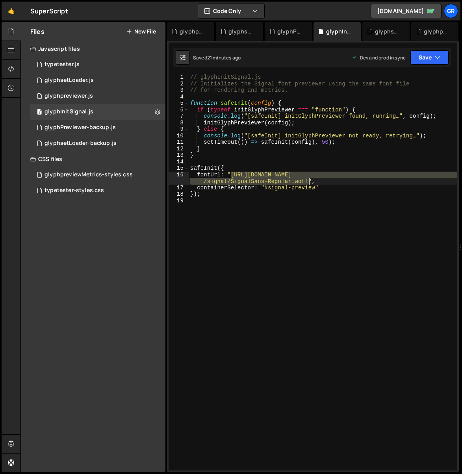
drag, startPoint x: 231, startPoint y: 173, endPoint x: 308, endPoint y: 179, distance: 77.0
click at [308, 179] on div "// glyphInitSignal.js // Initializes the Signal font previewer using the same f…" at bounding box center [322, 278] width 268 height 409
paste textarea
click at [301, 182] on div "// glyphInitSignal.js // Initializes the Signal font previewer using the same f…" at bounding box center [322, 272] width 268 height 396
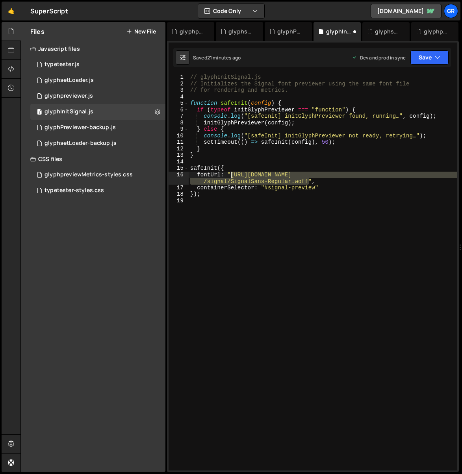
drag, startPoint x: 307, startPoint y: 181, endPoint x: 231, endPoint y: 174, distance: 76.3
click at [231, 174] on div "// glyphInitSignal.js // Initializes the Signal font previewer using the same f…" at bounding box center [322, 278] width 268 height 409
paste textarea
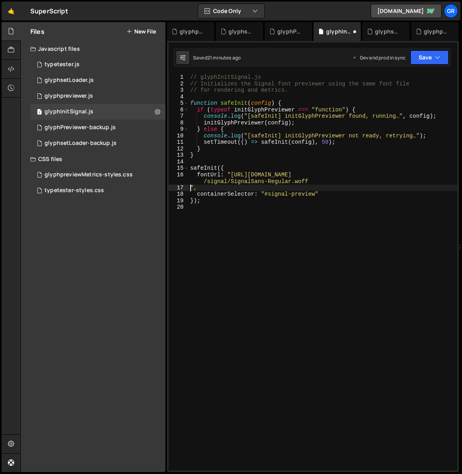
type textarea "fontUrl: "[URL][DOMAIN_NAME]","
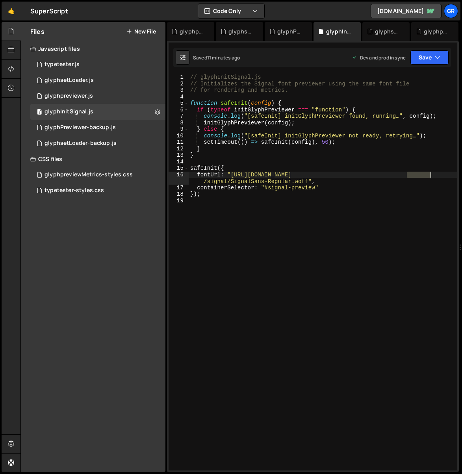
drag, startPoint x: 407, startPoint y: 174, endPoint x: 432, endPoint y: 174, distance: 25.2
click at [432, 174] on div "// glyphInitSignal.js // Initializes the Signal font previewer using the same f…" at bounding box center [322, 278] width 268 height 409
click at [432, 164] on div "// glyphInitSignal.js // Initializes the Signal font previewer using the same f…" at bounding box center [322, 278] width 268 height 409
drag, startPoint x: 432, startPoint y: 173, endPoint x: 407, endPoint y: 175, distance: 25.3
click at [407, 175] on div "// glyphInitSignal.js // Initializes the Signal font previewer using the same f…" at bounding box center [322, 278] width 268 height 409
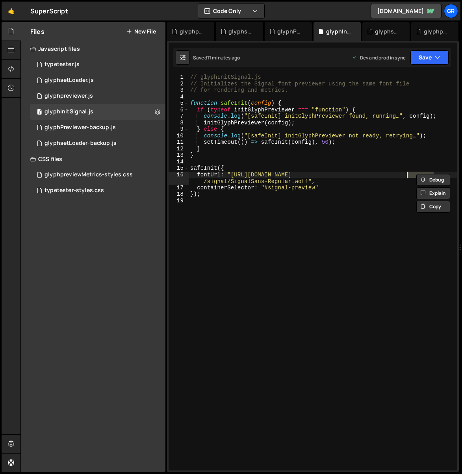
paste textarea "78b179f"
type textarea "fontUrl: "[URL][DOMAIN_NAME]","
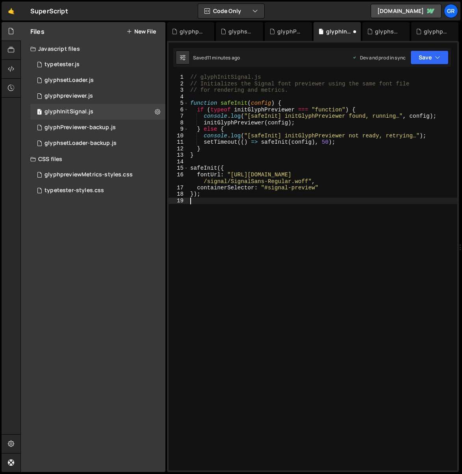
click at [379, 204] on div "// glyphInitSignal.js // Initializes the Signal font previewer using the same f…" at bounding box center [322, 278] width 268 height 409
click at [87, 172] on div "glyphpreviewMetrics-styles.css" at bounding box center [88, 174] width 88 height 7
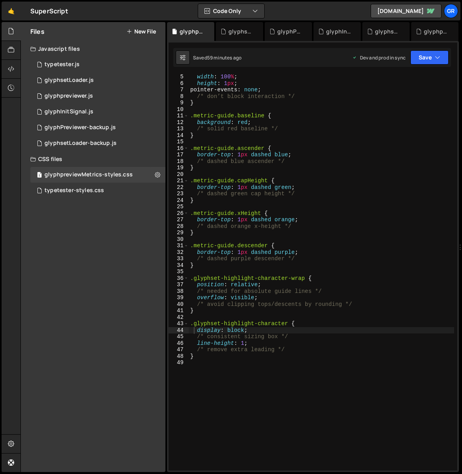
type textarea "/* avoid clipping tops/descents by rounding */"
click at [369, 303] on div "width : 100 % ; height : 1 px ; pointer-events : none ; /* don’t block interact…" at bounding box center [320, 278] width 265 height 409
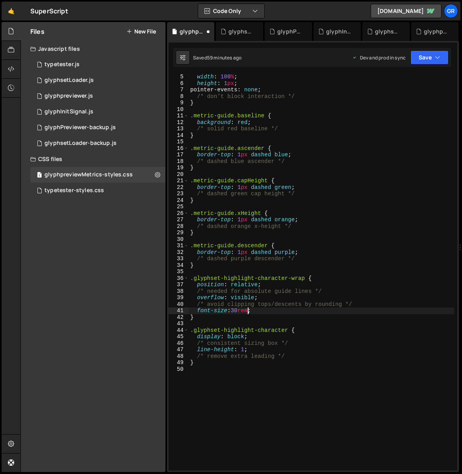
scroll to position [0, 4]
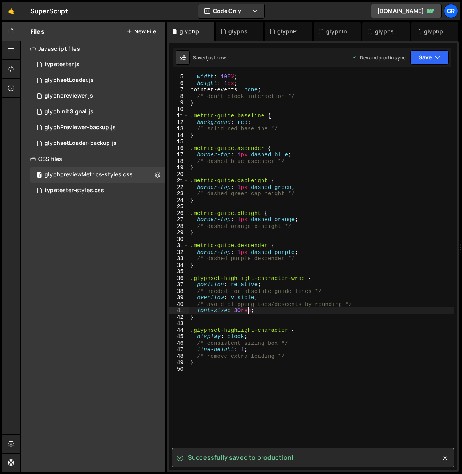
type textarea "font-size: 30rem;"
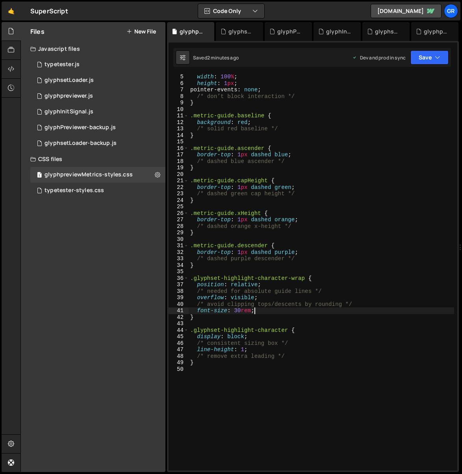
click at [266, 312] on div "width : 100 % ; height : 1 px ; pointer-events : none ; /* don’t block interact…" at bounding box center [320, 278] width 265 height 409
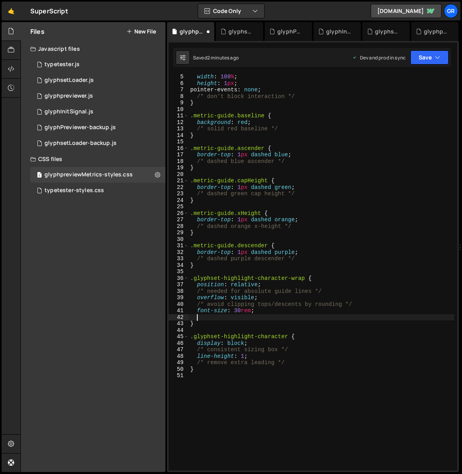
scroll to position [0, 0]
paste textarea "justify-content: center;"
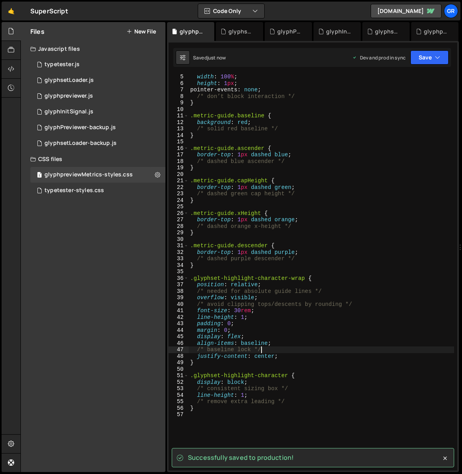
type textarea "/* baseline lock */"
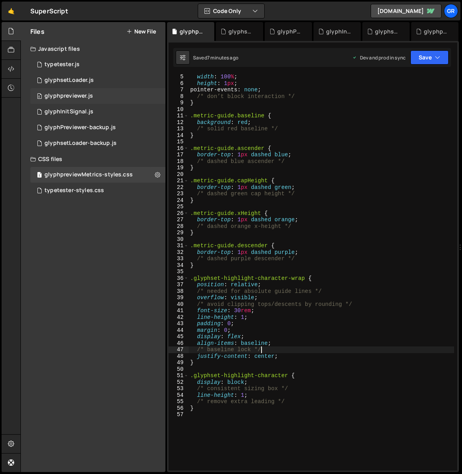
click at [66, 96] on div "glyphpreviewer.js" at bounding box center [68, 95] width 48 height 7
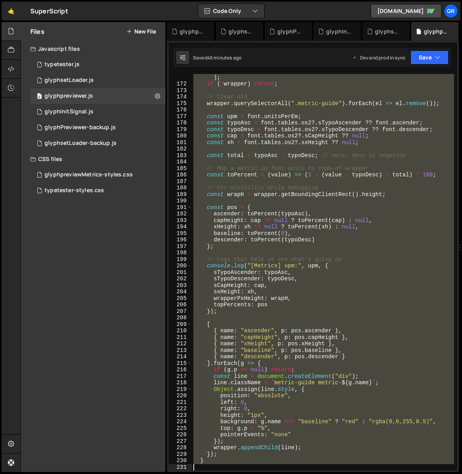
scroll to position [1285, 0]
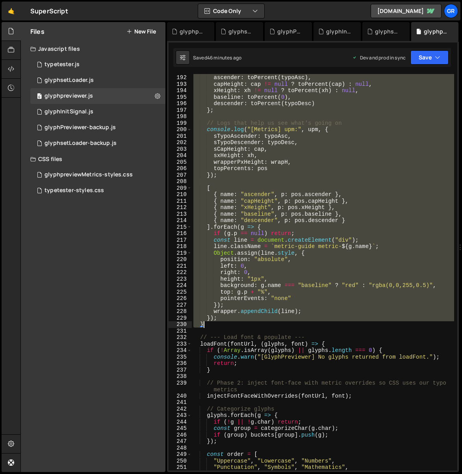
drag, startPoint x: 195, startPoint y: 135, endPoint x: 223, endPoint y: 326, distance: 192.8
click at [223, 326] on div "const pos = { ascender : toPercent ( typoAsc ) , capHeight : cap != null ? toPe…" at bounding box center [323, 272] width 262 height 409
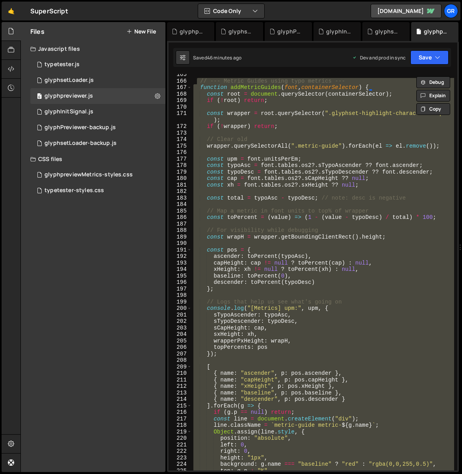
scroll to position [1106, 0]
paste textarea
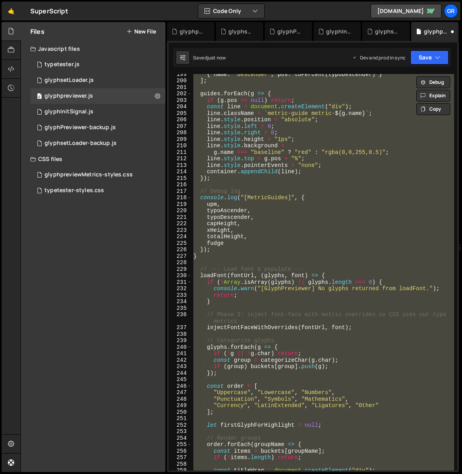
scroll to position [1306, 0]
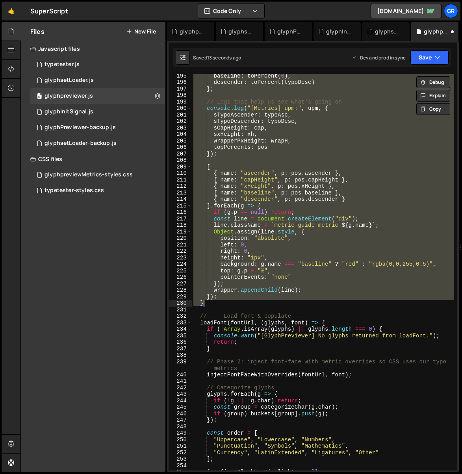
paste textarea
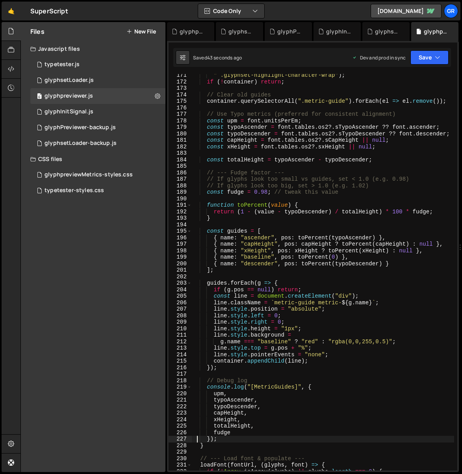
scroll to position [1144, 0]
click at [266, 190] on div "" .glyphset-highlight-character-wrap" ) ; if ( ! container ) return ; // Clear …" at bounding box center [323, 276] width 262 height 409
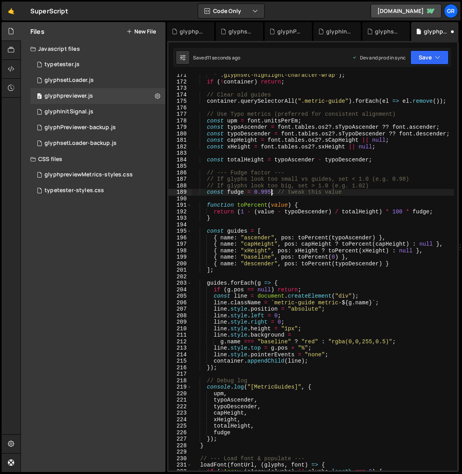
scroll to position [0, 5]
click at [271, 192] on div "" .glyphset-highlight-character-wrap" ) ; if ( ! container ) return ; // Clear …" at bounding box center [323, 276] width 262 height 409
type textarea "const fudge = 0.99; // tweak this value"
click at [108, 172] on div "glyphpreviewMetrics-styles.css" at bounding box center [88, 174] width 88 height 7
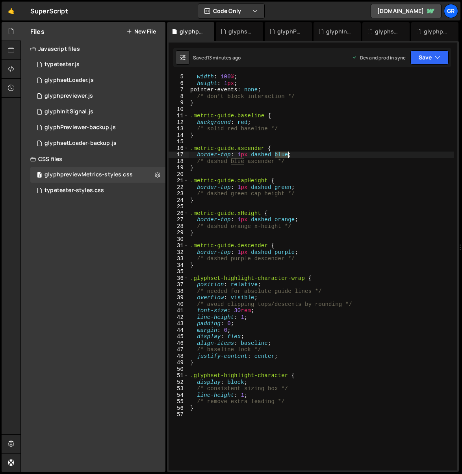
drag, startPoint x: 274, startPoint y: 154, endPoint x: 287, endPoint y: 153, distance: 13.0
click at [287, 153] on div "width : 100 % ; height : 1 px ; pointer-events : none ; /* don’t block interact…" at bounding box center [320, 278] width 265 height 409
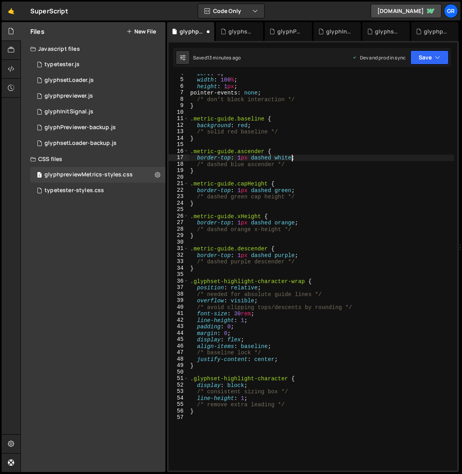
scroll to position [0, 0]
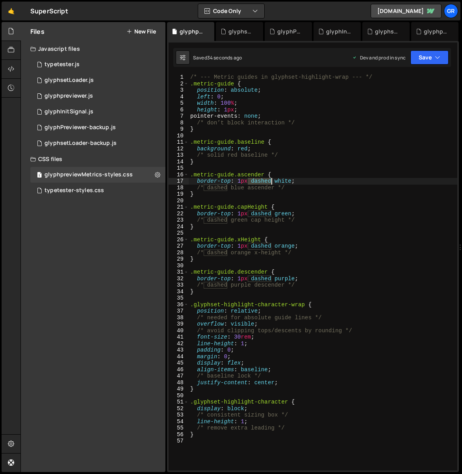
drag, startPoint x: 249, startPoint y: 180, endPoint x: 271, endPoint y: 181, distance: 21.6
click at [271, 181] on div "/* --- Metric guides in glyphset-highlight-wrap --- */ .metric-guide { position…" at bounding box center [322, 278] width 268 height 409
drag, startPoint x: 251, startPoint y: 180, endPoint x: 273, endPoint y: 180, distance: 22.4
click at [273, 180] on div "/* --- Metric guides in glyphset-highlight-wrap --- */ .metric-guide { position…" at bounding box center [322, 278] width 268 height 409
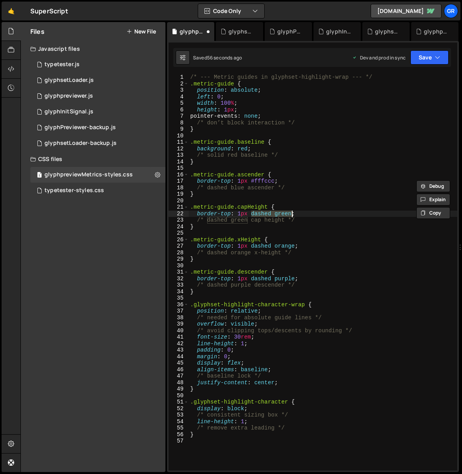
drag, startPoint x: 251, startPoint y: 213, endPoint x: 292, endPoint y: 213, distance: 41.3
click at [292, 213] on div "/* --- Metric guides in glyphset-highlight-wrap --- */ .metric-guide { position…" at bounding box center [322, 278] width 268 height 409
paste textarea "#fffccc"
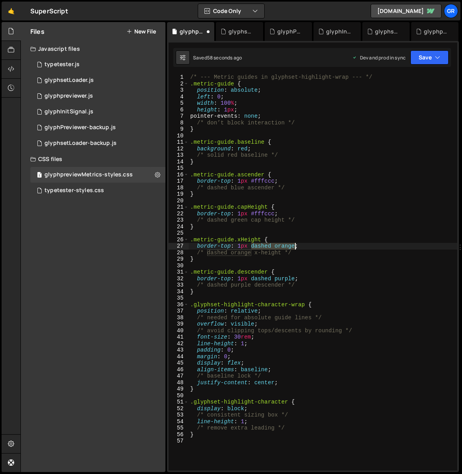
drag, startPoint x: 266, startPoint y: 246, endPoint x: 295, endPoint y: 246, distance: 28.7
click at [295, 246] on div "/* --- Metric guides in glyphset-highlight-wrap --- */ .metric-guide { position…" at bounding box center [322, 278] width 268 height 409
paste textarea "#fffccc"
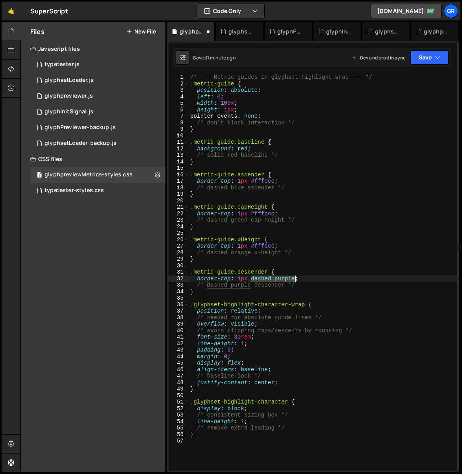
drag, startPoint x: 252, startPoint y: 278, endPoint x: 295, endPoint y: 278, distance: 42.9
click at [294, 279] on div "/* --- Metric guides in glyphset-highlight-wrap --- */ .metric-guide { position…" at bounding box center [322, 278] width 268 height 409
paste textarea "#fffccc"
click at [87, 190] on div "typetester-styles.css" at bounding box center [73, 190] width 59 height 7
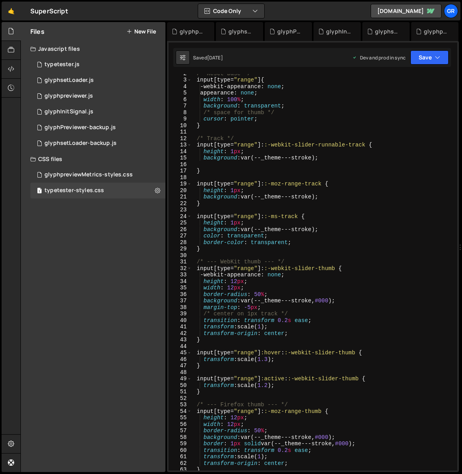
scroll to position [0, 0]
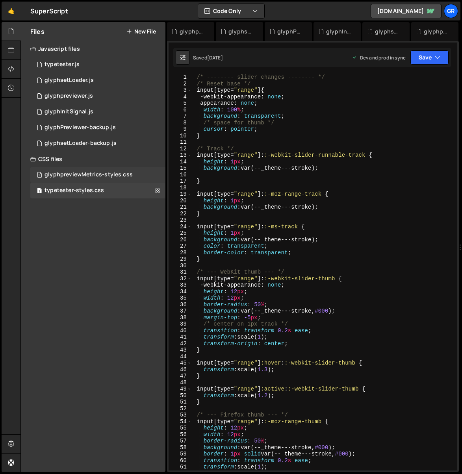
click at [75, 175] on div "glyphpreviewMetrics-styles.css" at bounding box center [88, 174] width 88 height 7
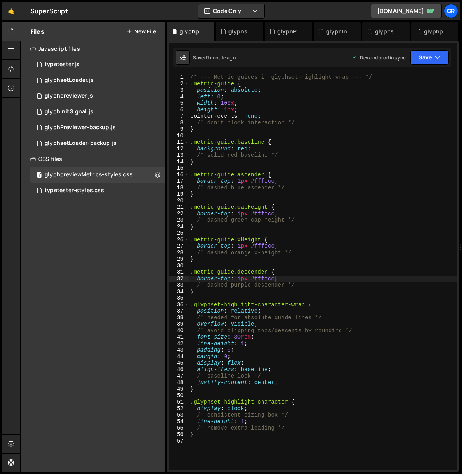
type textarea "pointer-events: none;"
click at [280, 116] on div "/* --- Metric guides in glyphset-highlight-wrap --- */ .metric-guide { position…" at bounding box center [322, 278] width 268 height 409
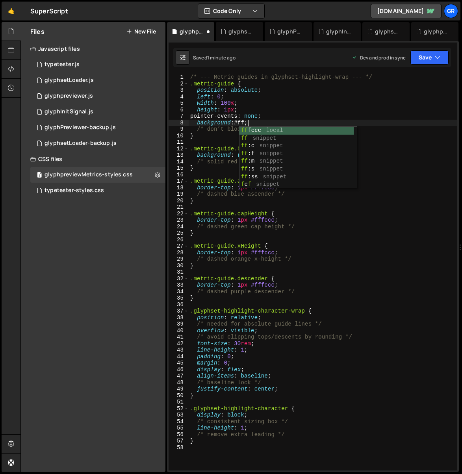
scroll to position [0, 4]
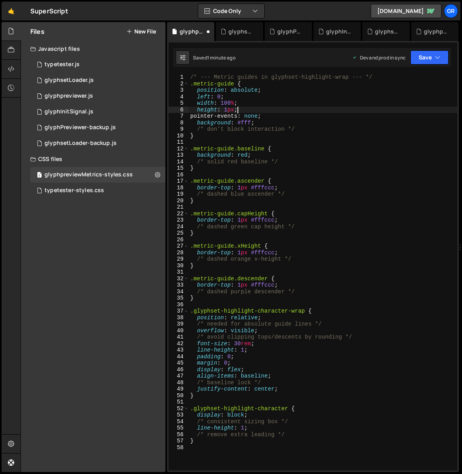
click at [314, 108] on div "/* --- Metric guides in glyphset-highlight-wrap --- */ .metric-guide { position…" at bounding box center [322, 278] width 268 height 409
click at [251, 122] on div "/* --- Metric guides in glyphset-highlight-wrap --- */ .metric-guide { position…" at bounding box center [322, 278] width 268 height 409
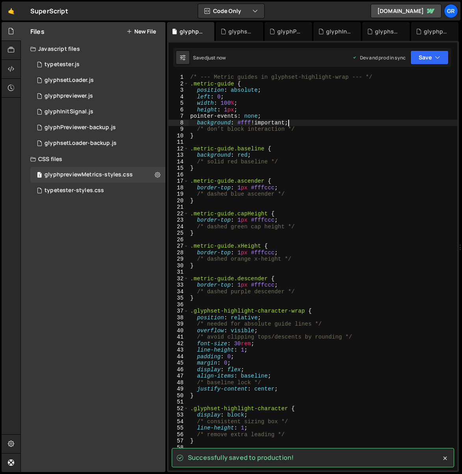
type textarea "background: #fff !important;"
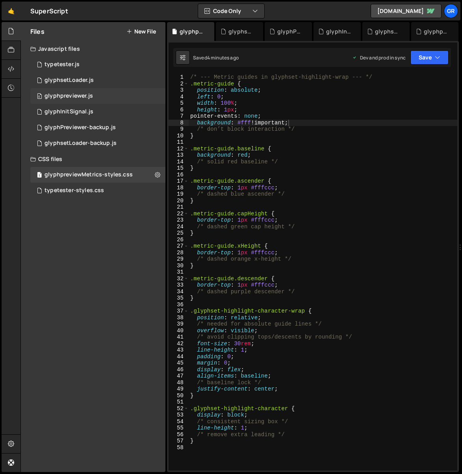
click at [95, 97] on div "0 glyphpreviewer.js 0" at bounding box center [97, 96] width 135 height 16
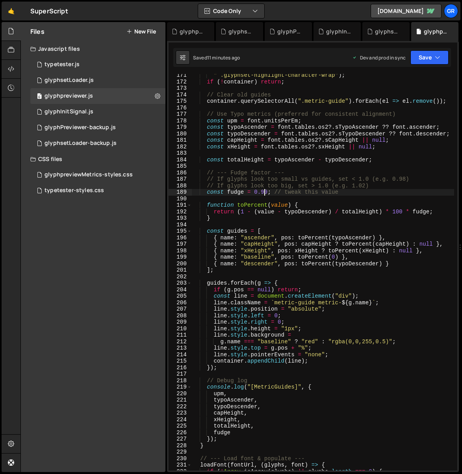
drag, startPoint x: 263, startPoint y: 192, endPoint x: 260, endPoint y: 195, distance: 4.2
click at [262, 192] on div "" .glyphset-highlight-character-wrap" ) ; if ( ! container ) return ; // Clear …" at bounding box center [323, 276] width 262 height 409
drag, startPoint x: 253, startPoint y: 191, endPoint x: 265, endPoint y: 190, distance: 11.8
click at [265, 190] on div "" .glyphset-highlight-character-wrap" ) ; if ( ! container ) return ; // Clear …" at bounding box center [323, 276] width 262 height 409
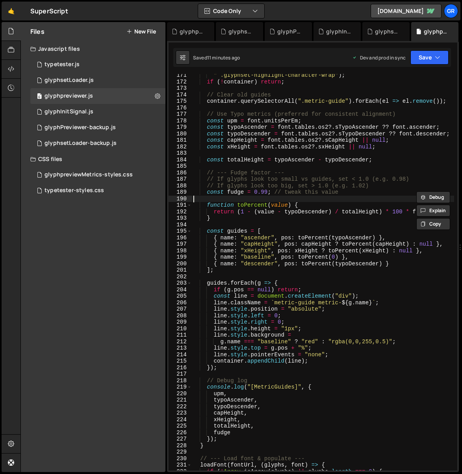
click at [265, 199] on div "" .glyphset-highlight-character-wrap" ) ; if ( ! container ) return ; // Clear …" at bounding box center [323, 276] width 262 height 409
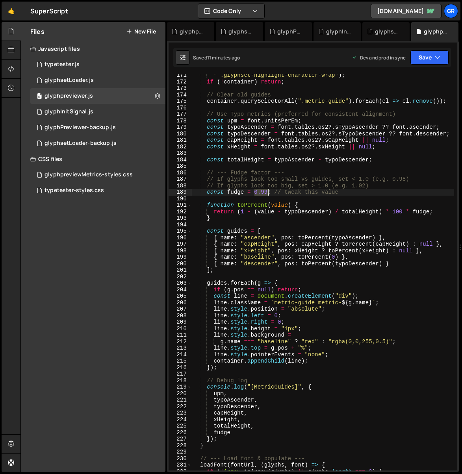
drag, startPoint x: 254, startPoint y: 191, endPoint x: 266, endPoint y: 191, distance: 12.2
click at [266, 191] on div "" .glyphset-highlight-character-wrap" ) ; if ( ! container ) return ; // Clear …" at bounding box center [323, 276] width 262 height 409
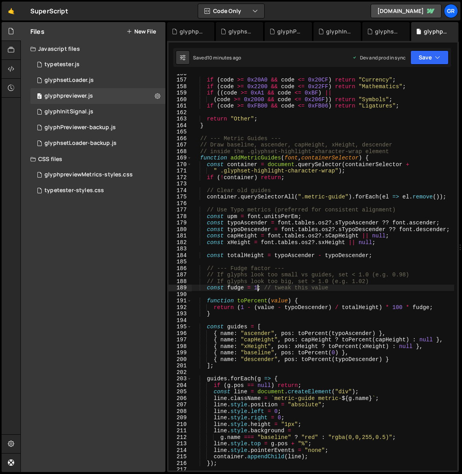
scroll to position [1048, 0]
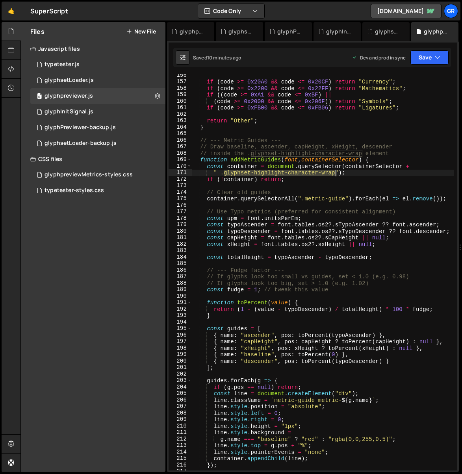
drag, startPoint x: 223, startPoint y: 173, endPoint x: 334, endPoint y: 172, distance: 110.6
click at [334, 172] on div "if ( code >= 0x20A0 && code <= 0x20CF ) return "Currency" ; if ( code >= 0x2200…" at bounding box center [323, 276] width 262 height 409
paste textarea "metrics"
type textarea "" .glyphset-highlight-metrics");"
